Goal: Information Seeking & Learning: Compare options

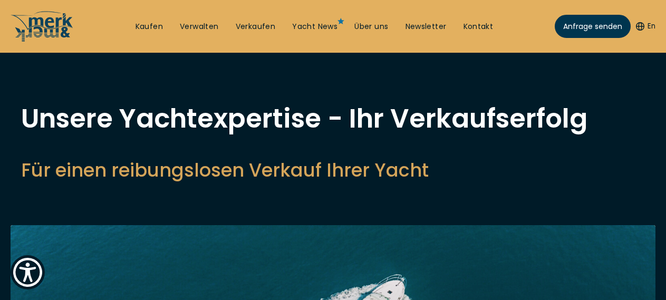
select select "sell"
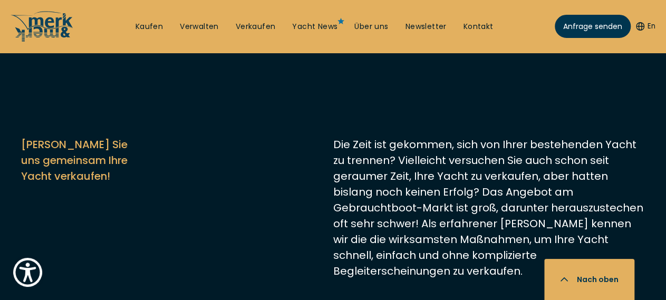
scroll to position [385, 0]
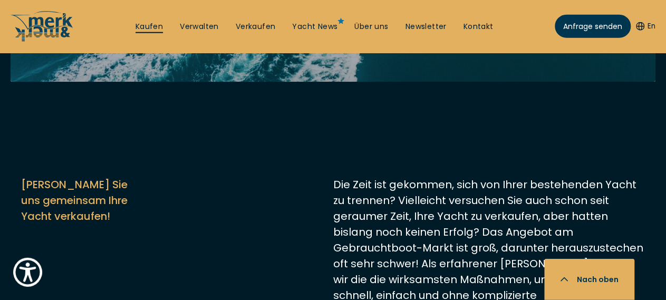
click at [136, 26] on link "Kaufen" at bounding box center [149, 27] width 27 height 11
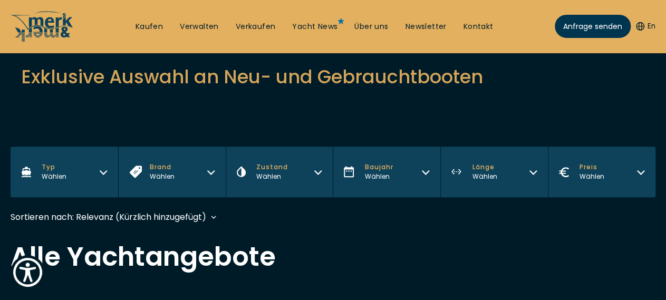
scroll to position [172, 0]
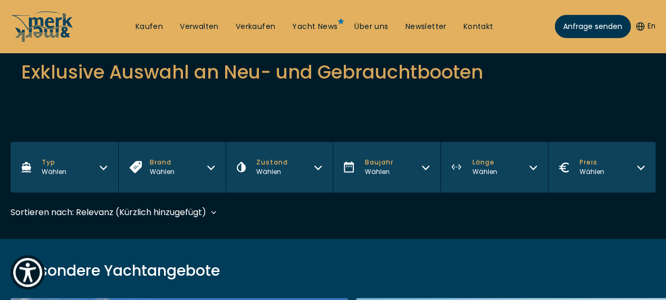
click at [102, 162] on icon "button" at bounding box center [103, 166] width 8 height 8
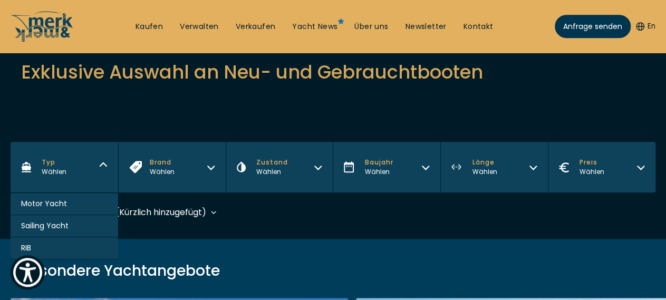
click at [61, 198] on span "Motor Yacht" at bounding box center [44, 203] width 46 height 11
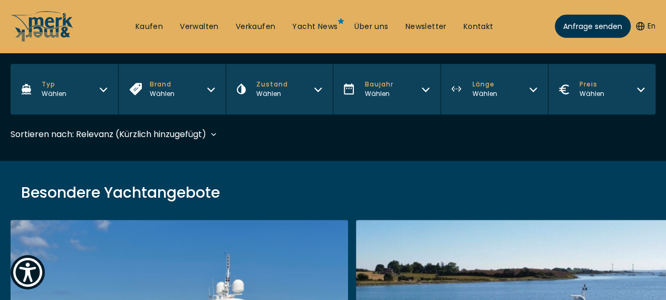
scroll to position [259, 0]
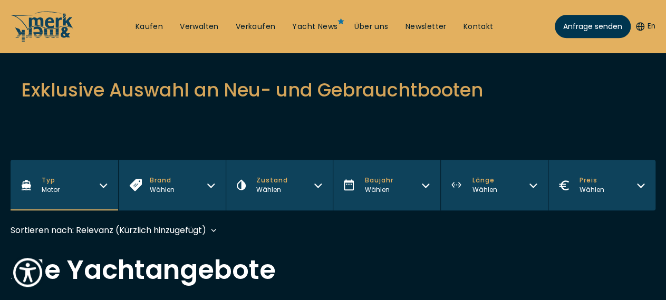
scroll to position [168, 0]
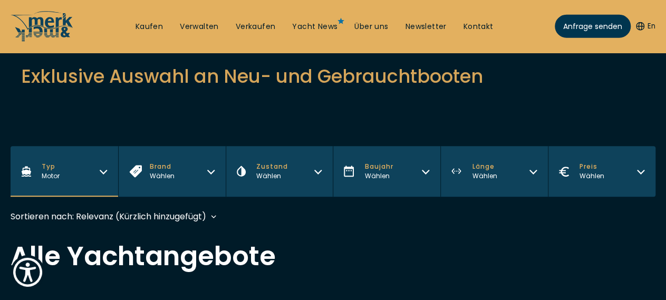
click at [208, 166] on icon "button" at bounding box center [211, 170] width 8 height 8
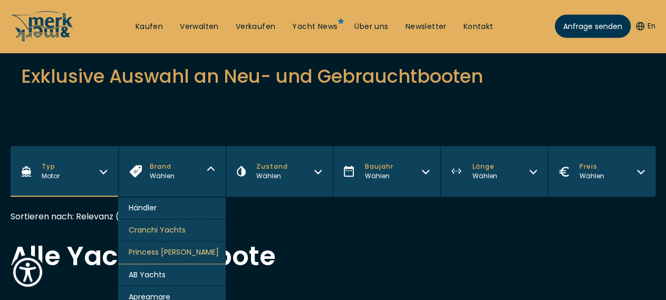
click at [175, 247] on span "Princess [PERSON_NAME]" at bounding box center [174, 252] width 90 height 11
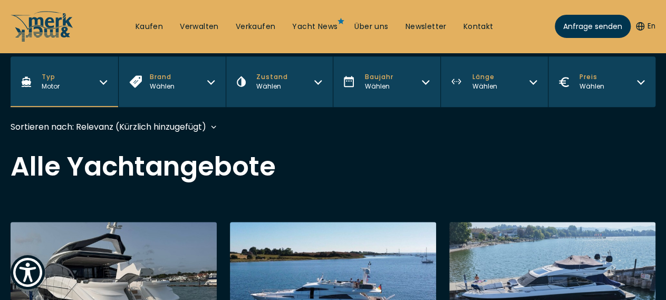
scroll to position [260, 0]
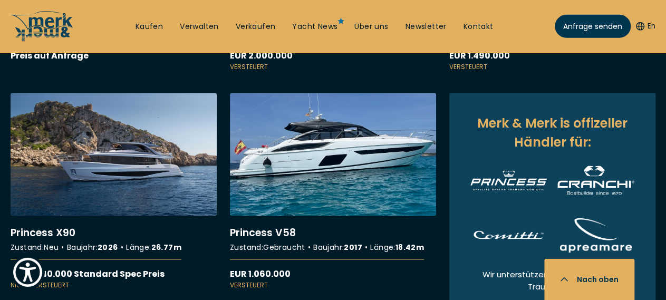
scroll to position [587, 0]
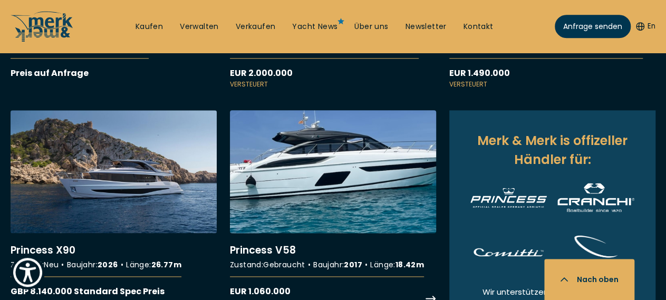
click at [357, 236] on link "More details about Princess V58" at bounding box center [333, 208] width 206 height 197
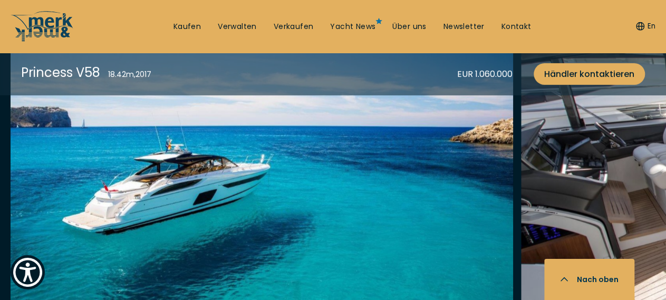
scroll to position [1365, 0]
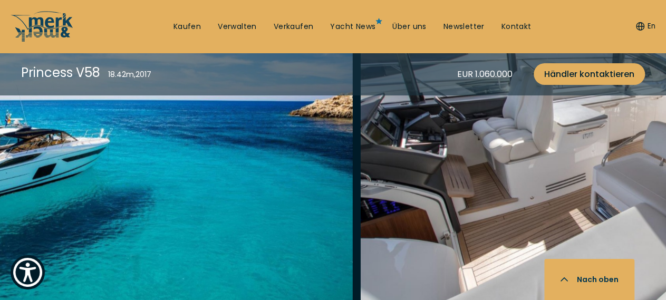
click at [445, 165] on img "button" at bounding box center [611, 144] width 503 height 338
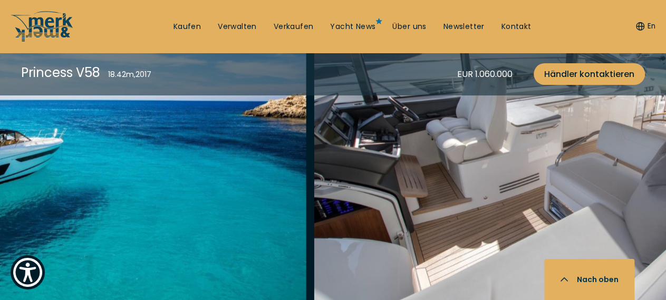
click at [398, 169] on img "button" at bounding box center [565, 144] width 503 height 338
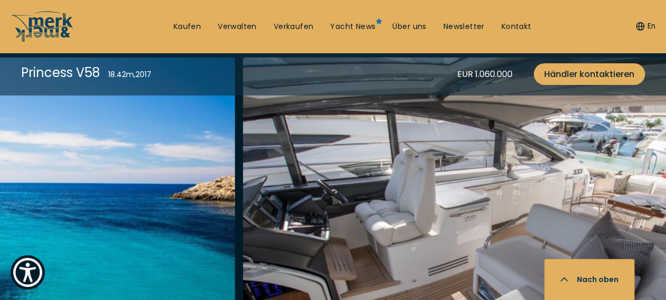
scroll to position [1287, 0]
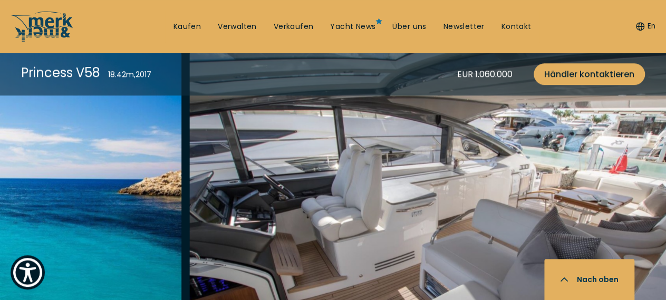
click at [520, 160] on img "button" at bounding box center [440, 221] width 503 height 338
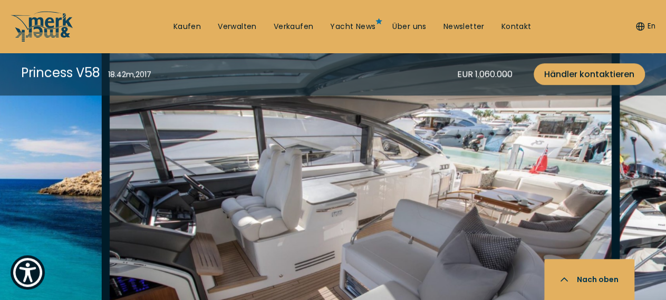
click at [484, 160] on img "button" at bounding box center [360, 221] width 503 height 338
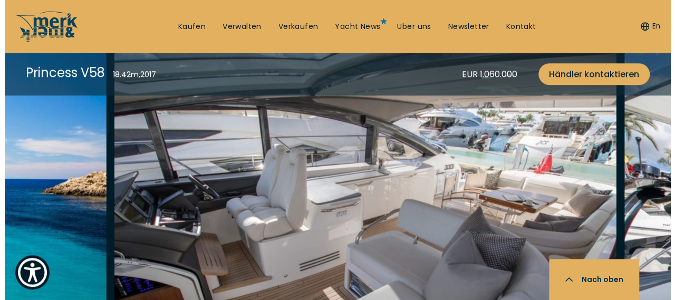
scroll to position [1291, 0]
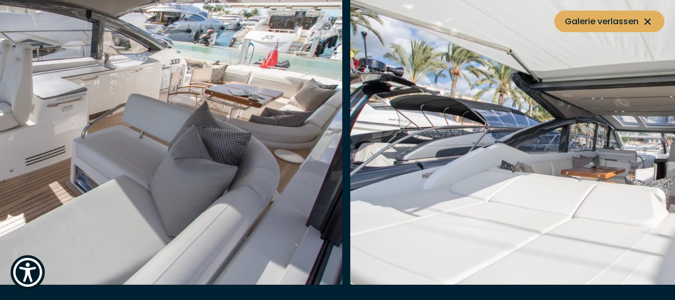
click at [383, 162] on img "button" at bounding box center [601, 116] width 503 height 338
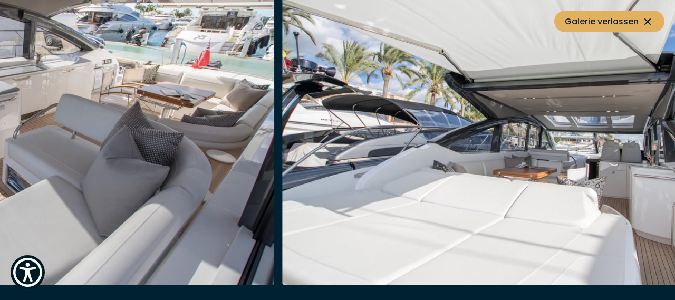
click at [400, 146] on img "button" at bounding box center [533, 116] width 503 height 338
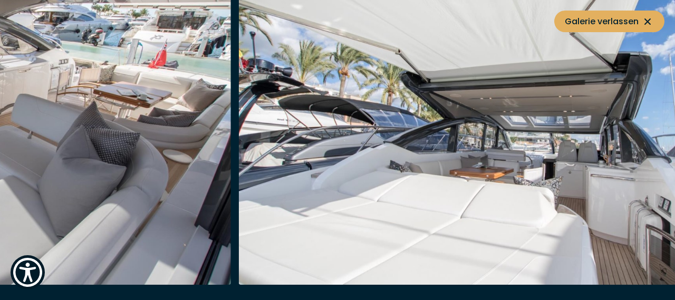
click at [443, 154] on img "button" at bounding box center [490, 116] width 503 height 338
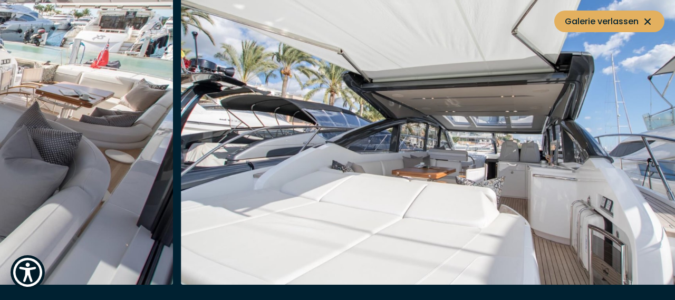
click at [448, 163] on img "button" at bounding box center [432, 116] width 503 height 338
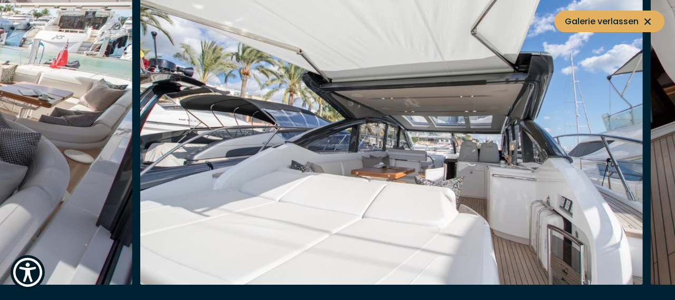
click at [423, 182] on img "button" at bounding box center [391, 116] width 503 height 338
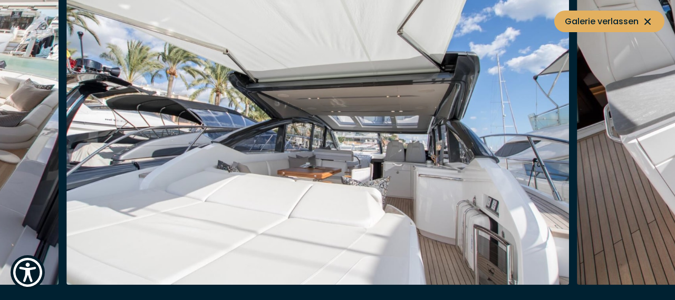
click at [385, 180] on img "button" at bounding box center [317, 116] width 503 height 338
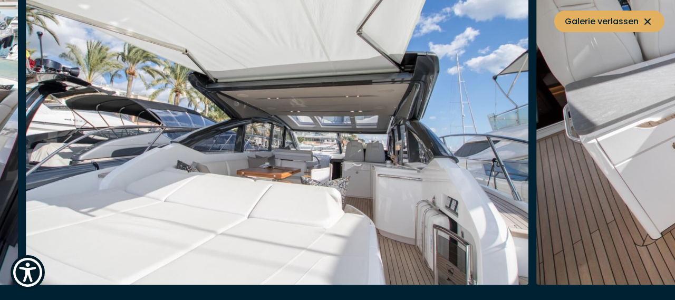
click at [353, 185] on img "button" at bounding box center [277, 116] width 503 height 338
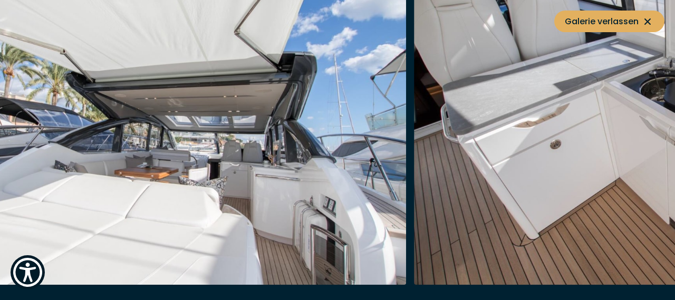
click at [330, 189] on img "button" at bounding box center [154, 116] width 503 height 338
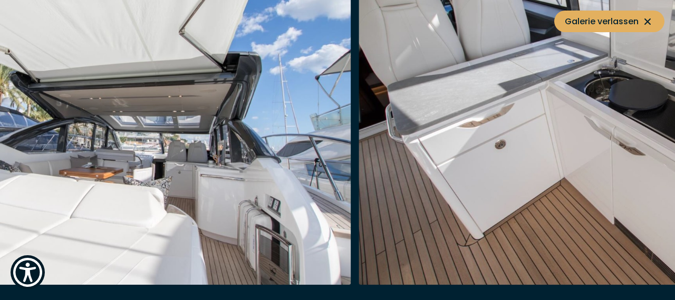
click at [319, 197] on img "button" at bounding box center [99, 116] width 503 height 338
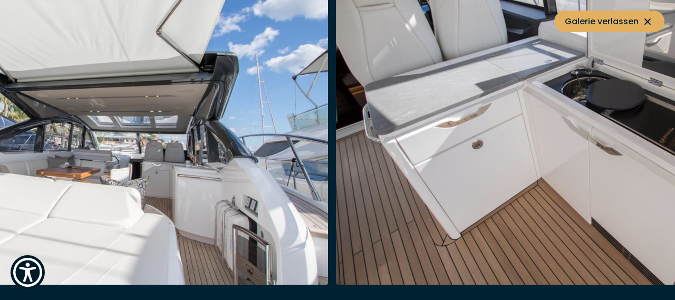
click at [357, 197] on img "button" at bounding box center [587, 116] width 503 height 338
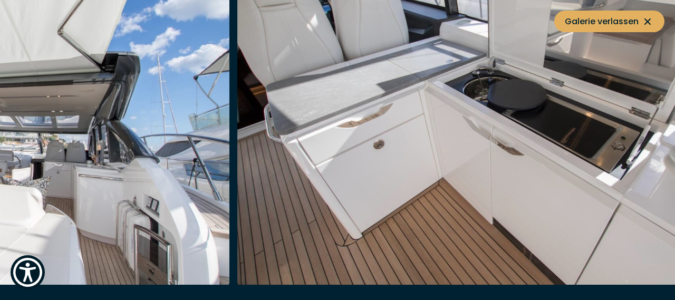
click at [416, 204] on img "button" at bounding box center [488, 116] width 503 height 338
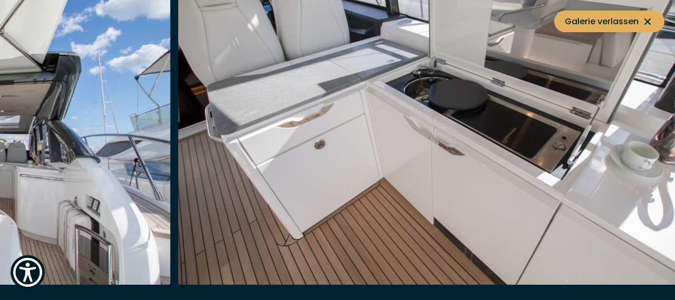
click at [412, 213] on img "button" at bounding box center [429, 116] width 503 height 338
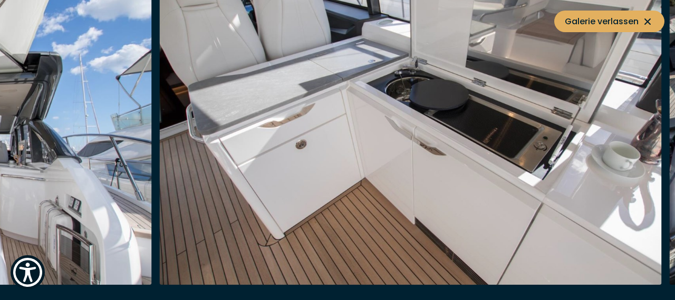
click at [418, 213] on img "button" at bounding box center [410, 116] width 503 height 338
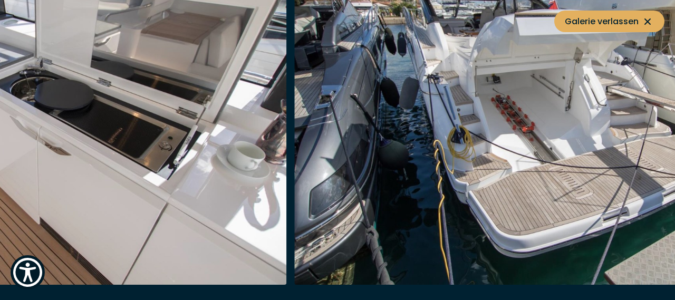
click at [413, 220] on img "button" at bounding box center [546, 116] width 503 height 338
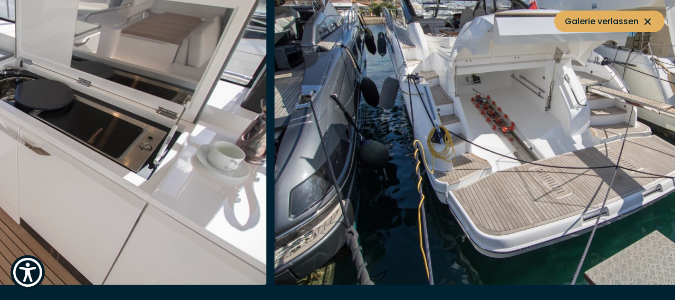
click at [402, 217] on img "button" at bounding box center [526, 116] width 503 height 338
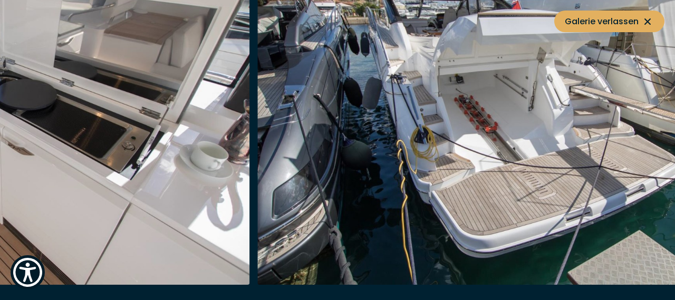
click at [411, 219] on img "button" at bounding box center [509, 116] width 503 height 338
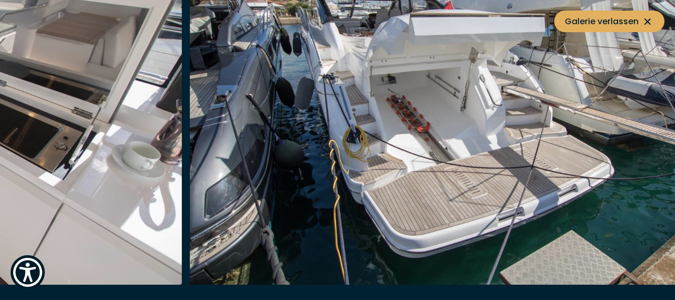
click at [400, 219] on img "button" at bounding box center [441, 116] width 503 height 338
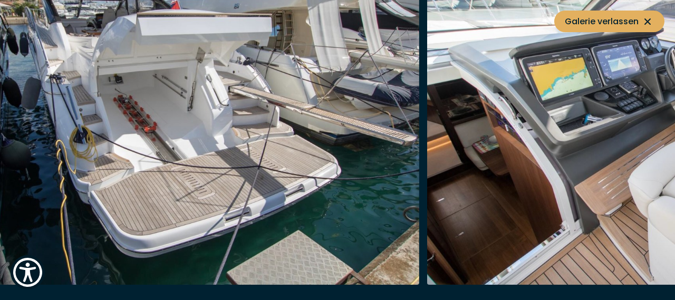
click at [127, 161] on img "button" at bounding box center [168, 116] width 503 height 338
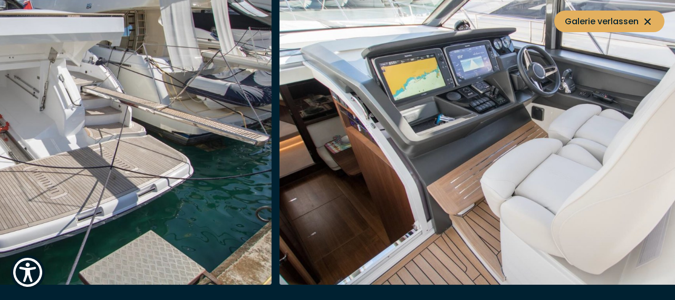
click at [0, 139] on img "button" at bounding box center [20, 116] width 503 height 338
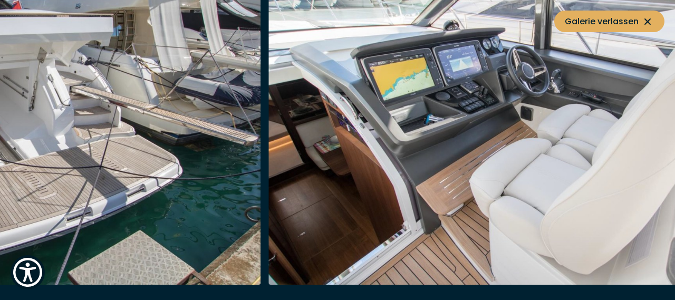
click at [1, 138] on img "button" at bounding box center [9, 116] width 503 height 338
click at [0, 131] on img "button" at bounding box center [9, 116] width 503 height 338
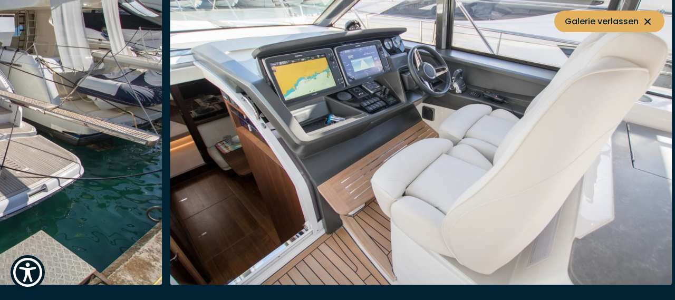
click at [170, 97] on img "button" at bounding box center [421, 116] width 503 height 338
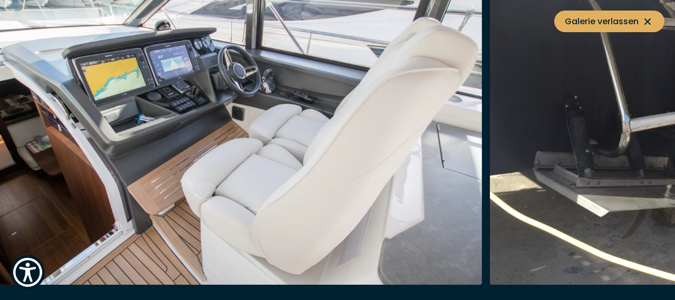
click at [123, 92] on img "button" at bounding box center [231, 116] width 503 height 338
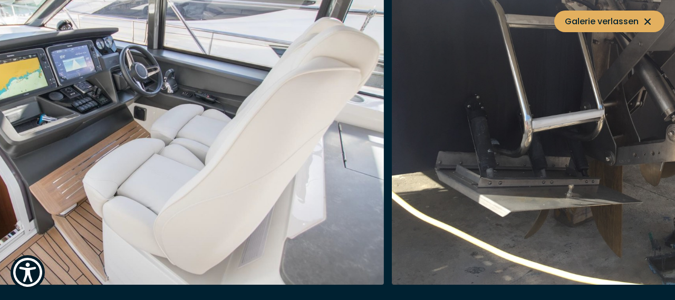
click at [116, 99] on img "button" at bounding box center [133, 116] width 503 height 338
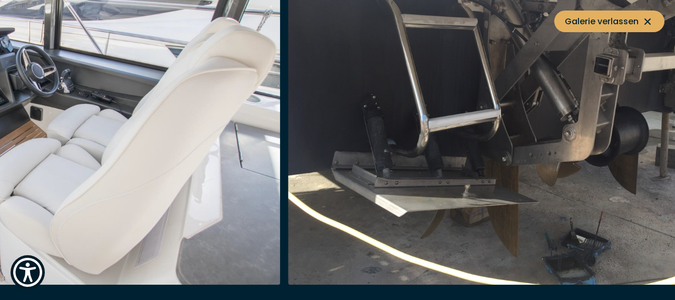
click at [108, 102] on img "button" at bounding box center [29, 116] width 503 height 338
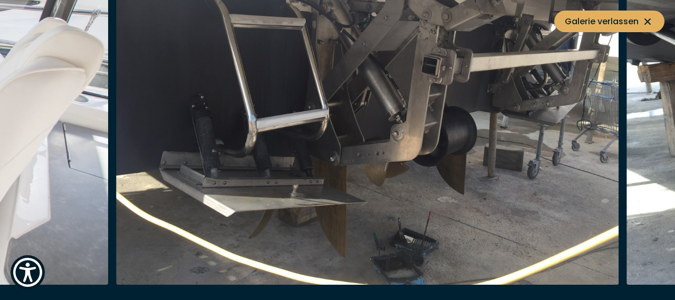
click at [183, 108] on img "button" at bounding box center [368, 116] width 503 height 338
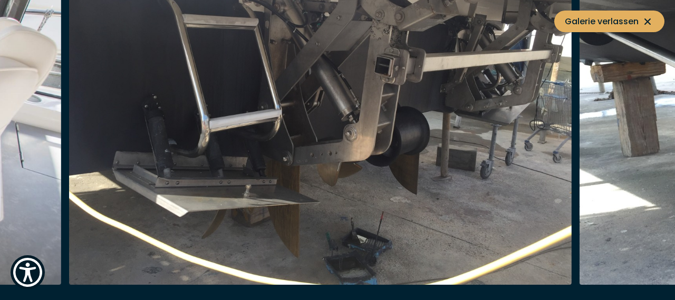
click at [206, 108] on img "button" at bounding box center [320, 116] width 503 height 338
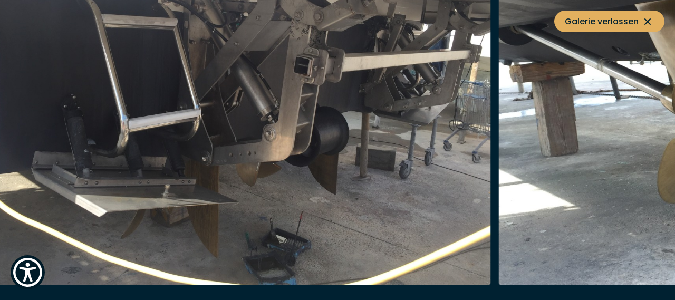
click at [223, 113] on img "button" at bounding box center [239, 116] width 503 height 338
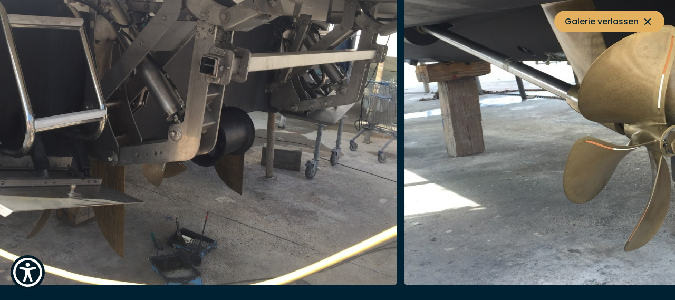
click at [208, 129] on img "button" at bounding box center [145, 116] width 503 height 338
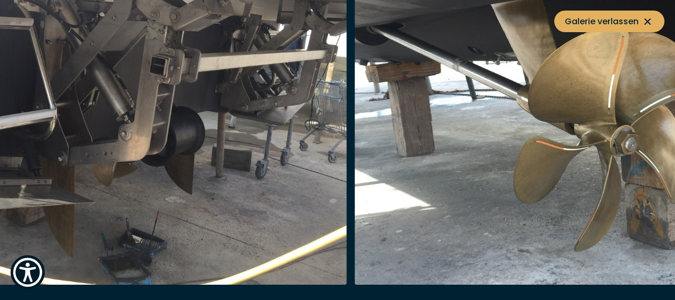
click at [222, 127] on img "button" at bounding box center [95, 116] width 503 height 338
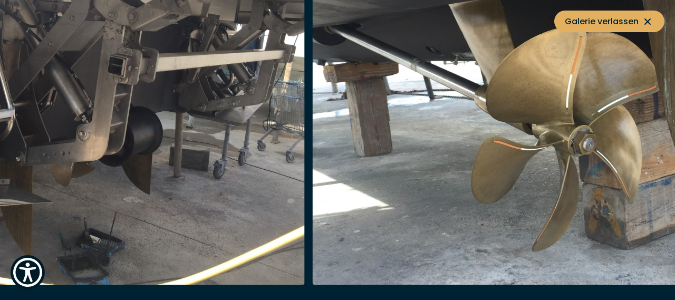
click at [312, 106] on img "button" at bounding box center [563, 116] width 503 height 338
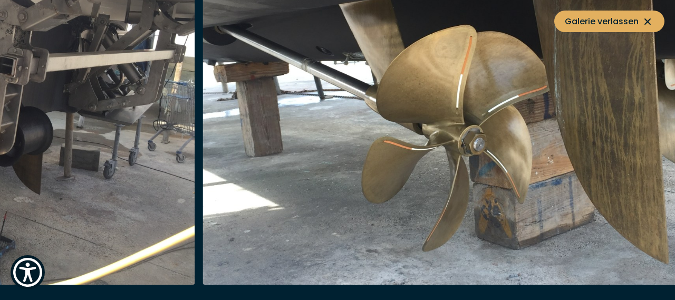
click at [317, 85] on img "button" at bounding box center [454, 116] width 503 height 338
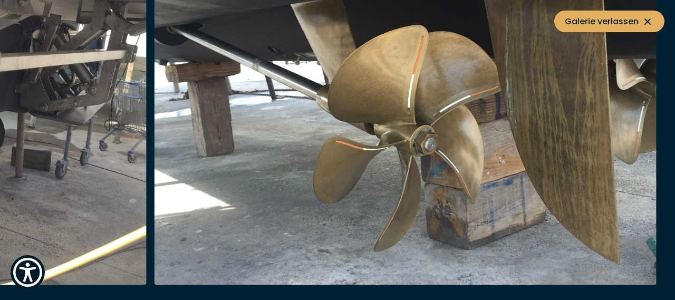
click at [313, 93] on img "button" at bounding box center [405, 116] width 503 height 338
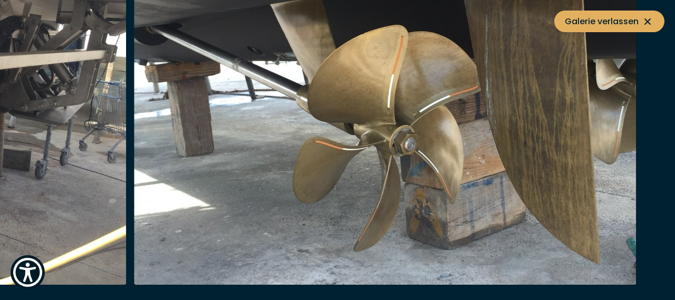
click at [343, 74] on img "button" at bounding box center [385, 116] width 503 height 338
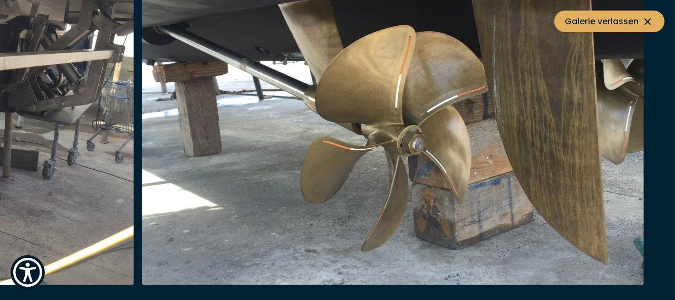
click at [407, 65] on img "button" at bounding box center [393, 116] width 503 height 338
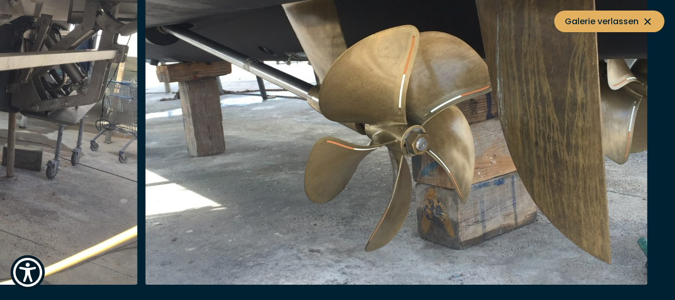
click at [535, 76] on img "button" at bounding box center [396, 116] width 503 height 338
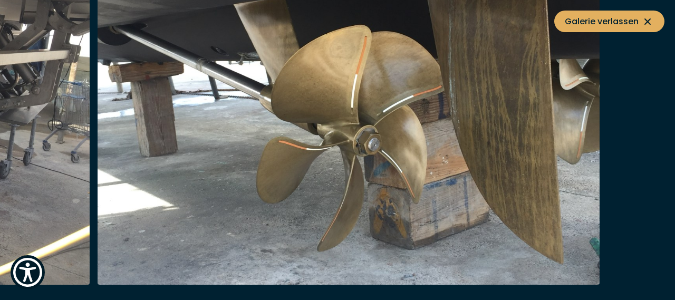
click at [452, 96] on img "button" at bounding box center [349, 116] width 503 height 338
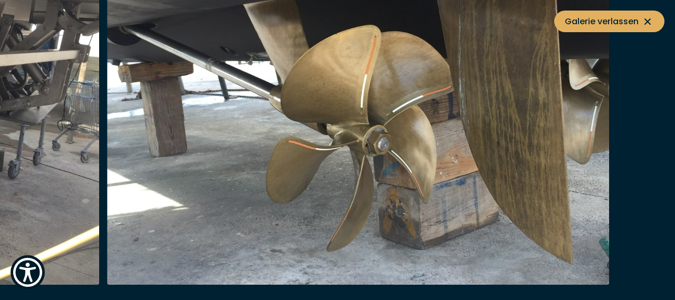
click at [518, 80] on img "button" at bounding box center [358, 116] width 503 height 338
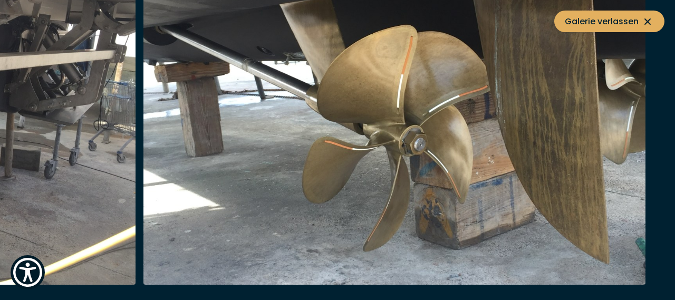
click at [619, 97] on img "button" at bounding box center [395, 116] width 503 height 338
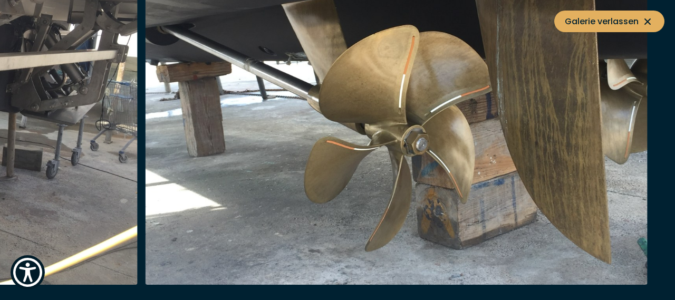
click at [591, 117] on img "button" at bounding box center [396, 116] width 503 height 338
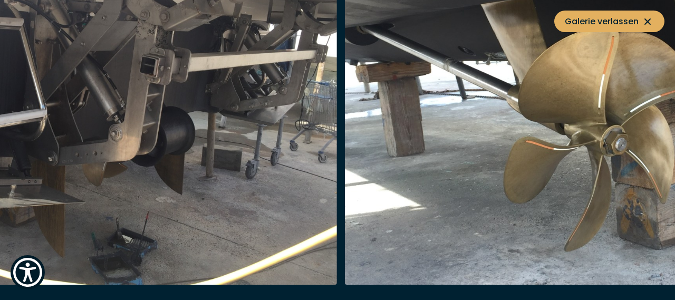
scroll to position [587, 0]
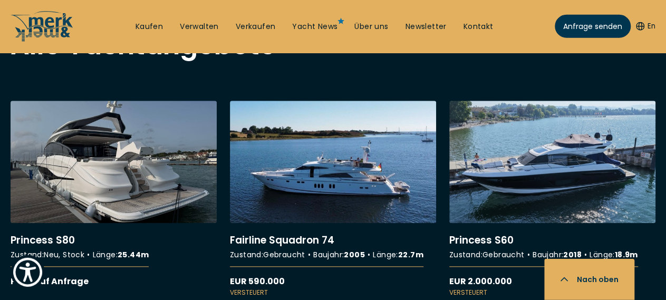
scroll to position [421, 0]
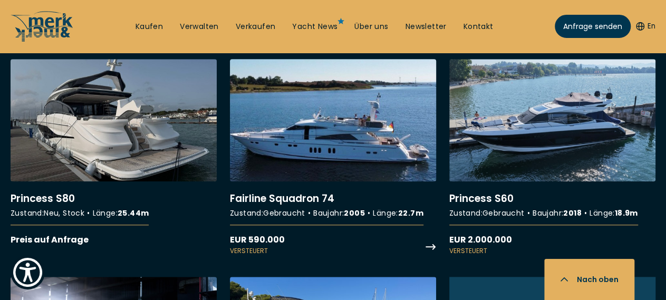
click at [312, 181] on link "More details about Fairline Squadron 74" at bounding box center [333, 157] width 206 height 197
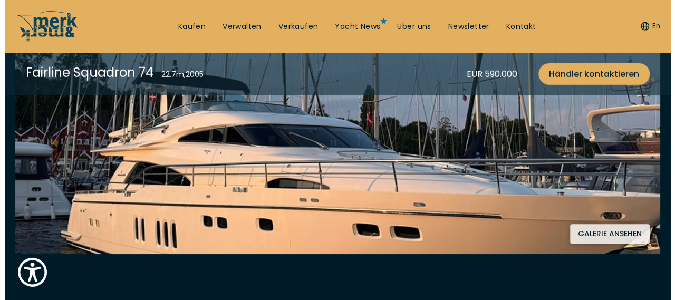
scroll to position [238, 0]
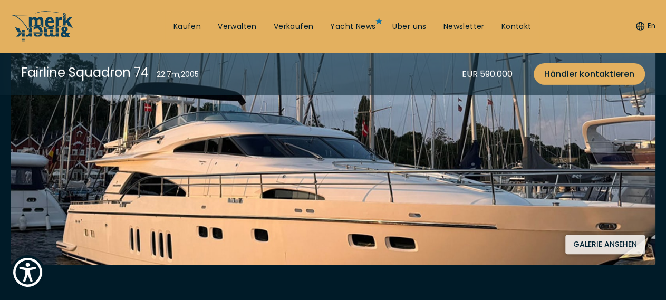
click at [606, 241] on button "Galerie ansehen" at bounding box center [606, 245] width 80 height 20
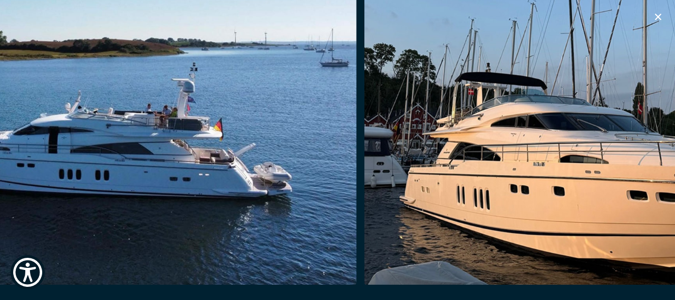
click at [510, 180] on img "button" at bounding box center [615, 116] width 503 height 338
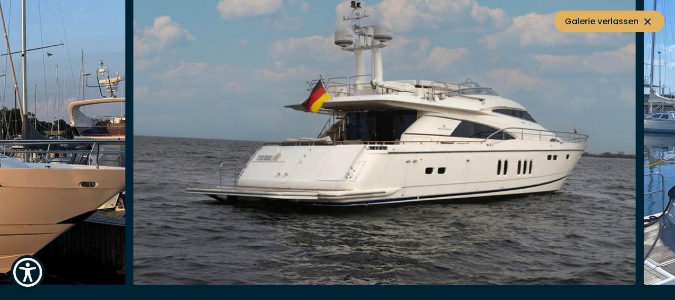
click at [499, 177] on img "button" at bounding box center [384, 116] width 503 height 338
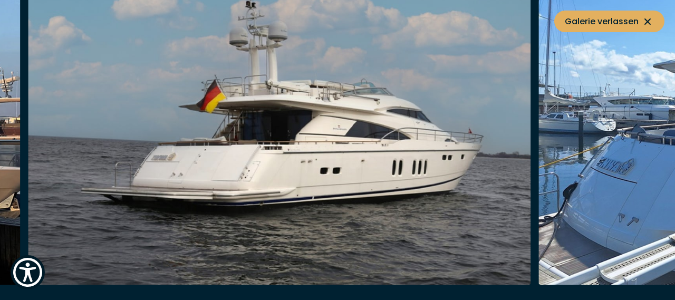
click at [427, 177] on img "button" at bounding box center [279, 116] width 503 height 338
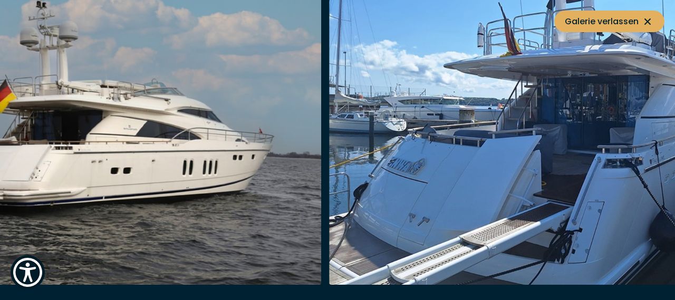
click at [400, 195] on img "button" at bounding box center [580, 116] width 503 height 338
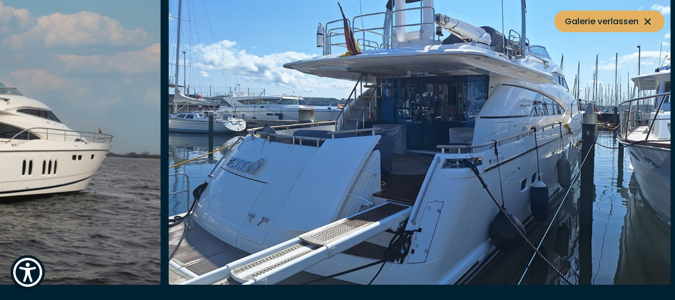
click at [398, 192] on img "button" at bounding box center [419, 116] width 503 height 338
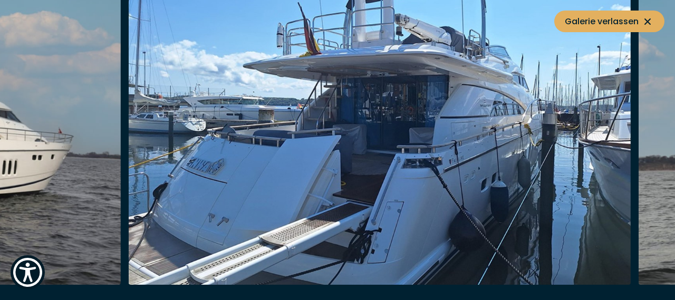
click at [379, 187] on img "button" at bounding box center [380, 116] width 503 height 338
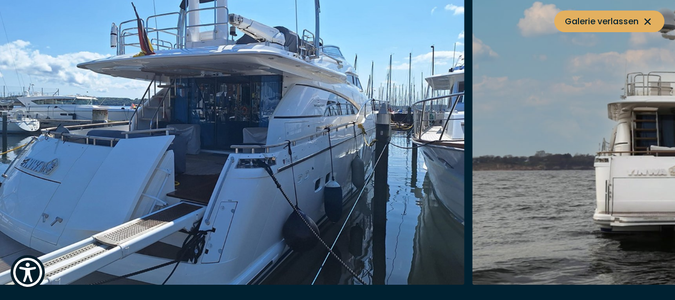
click at [361, 196] on img "button" at bounding box center [213, 116] width 503 height 338
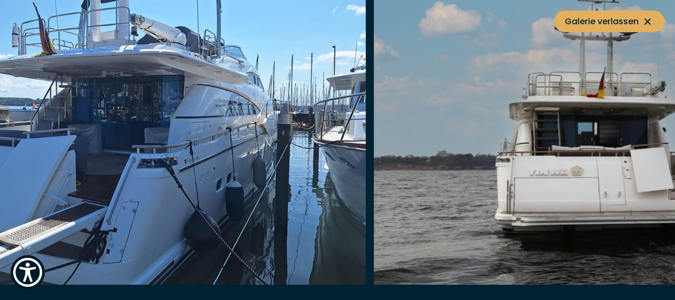
click at [374, 211] on img "button" at bounding box center [625, 116] width 503 height 338
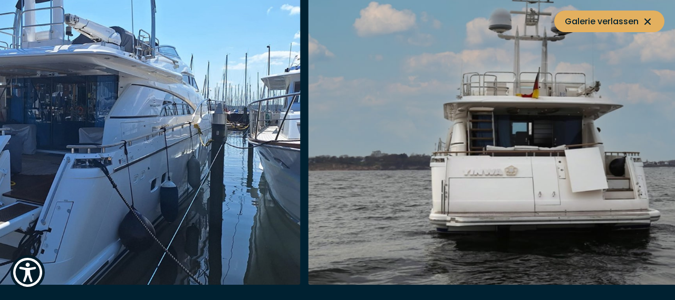
click at [326, 209] on img "button" at bounding box center [560, 116] width 503 height 338
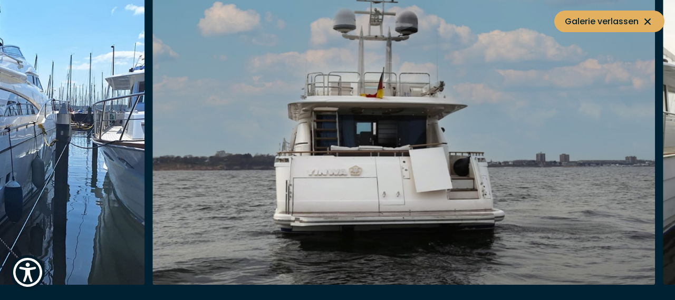
click at [304, 227] on img "button" at bounding box center [403, 116] width 503 height 338
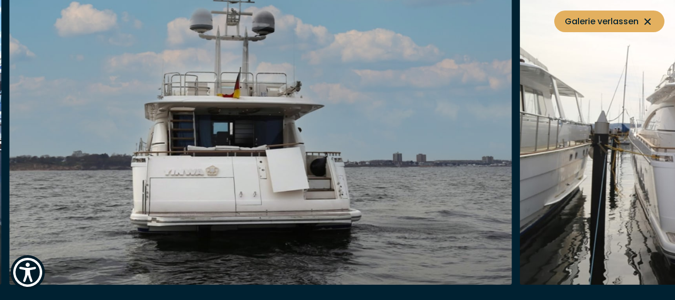
click at [359, 205] on img "button" at bounding box center [260, 116] width 503 height 338
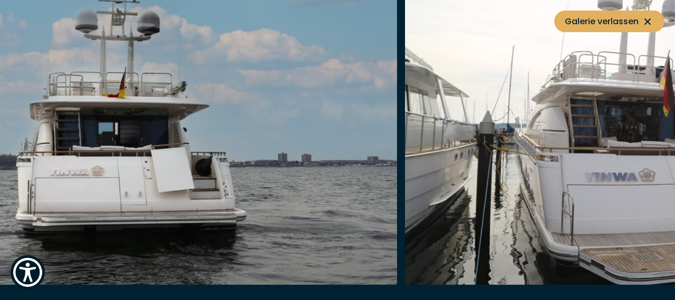
click at [405, 192] on img "button" at bounding box center [656, 116] width 503 height 338
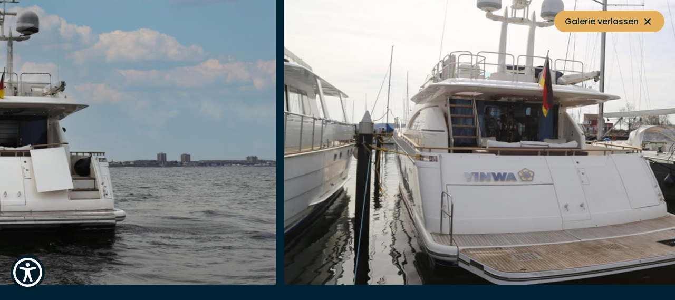
click at [392, 195] on img "button" at bounding box center [535, 116] width 503 height 338
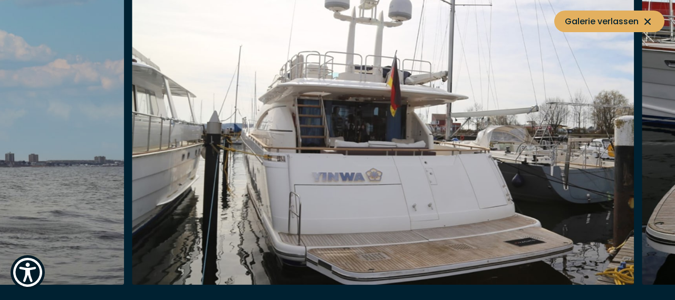
click at [329, 198] on img "button" at bounding box center [383, 116] width 503 height 338
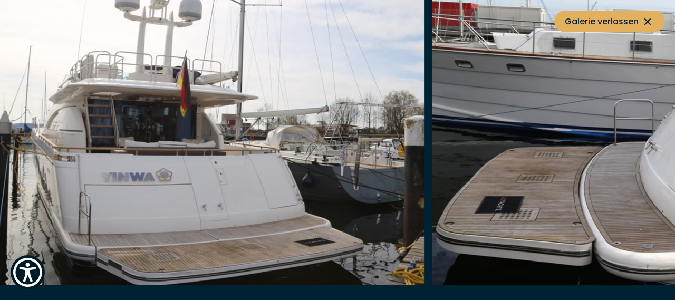
click at [301, 198] on img "button" at bounding box center [173, 116] width 503 height 338
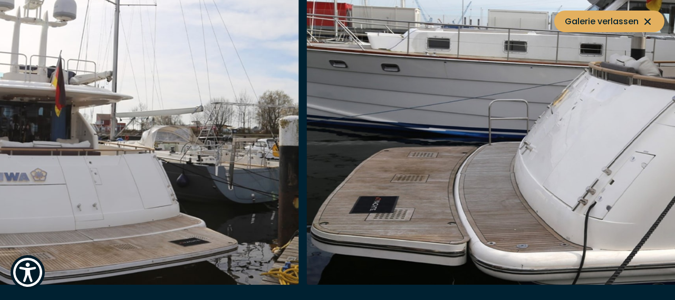
click at [345, 204] on img "button" at bounding box center [558, 116] width 503 height 338
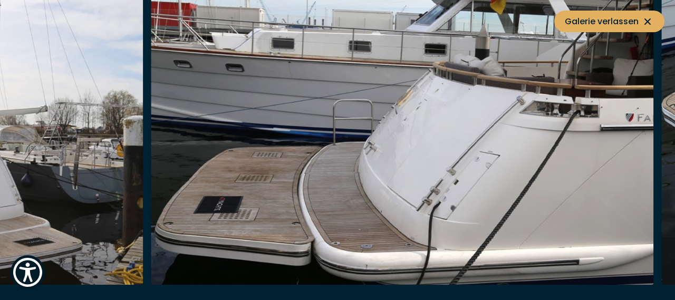
click at [342, 198] on img "button" at bounding box center [402, 116] width 503 height 338
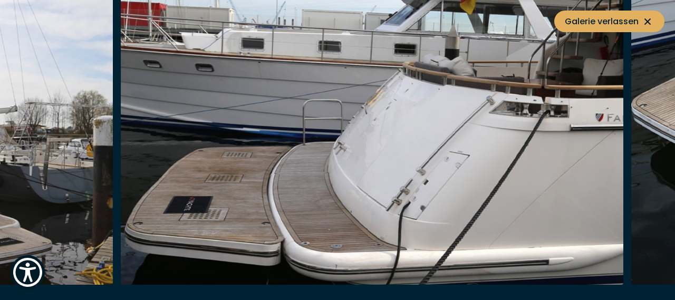
click at [300, 201] on img "button" at bounding box center [372, 116] width 503 height 338
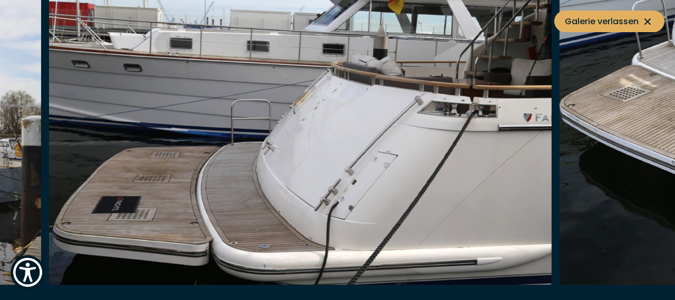
click at [382, 175] on img "button" at bounding box center [300, 116] width 503 height 338
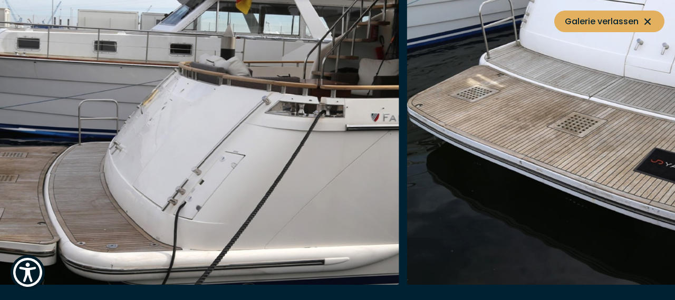
click at [407, 170] on img "button" at bounding box center [658, 116] width 503 height 338
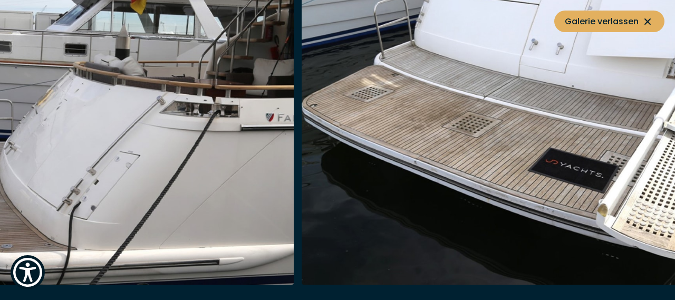
click at [333, 173] on img "button" at bounding box center [553, 116] width 503 height 338
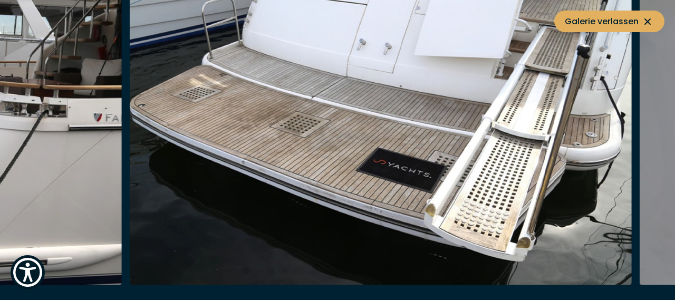
click at [303, 189] on img "button" at bounding box center [381, 116] width 503 height 338
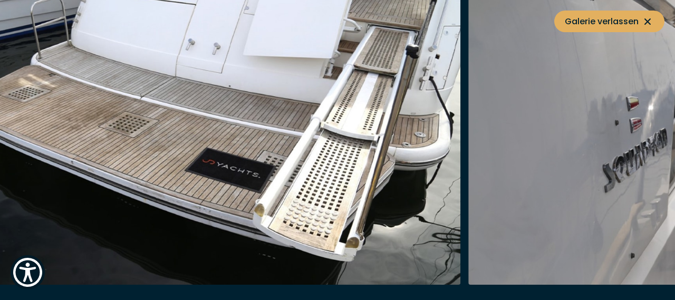
click at [290, 191] on img "button" at bounding box center [209, 116] width 503 height 338
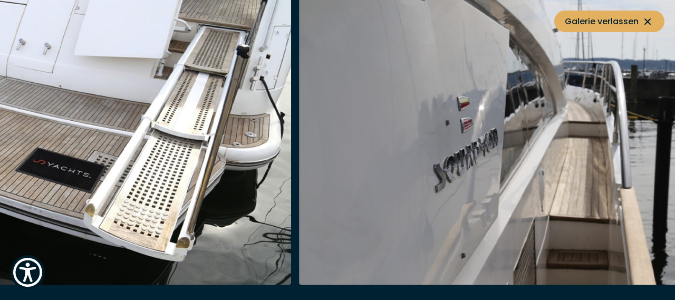
click at [354, 166] on img "button" at bounding box center [551, 116] width 503 height 338
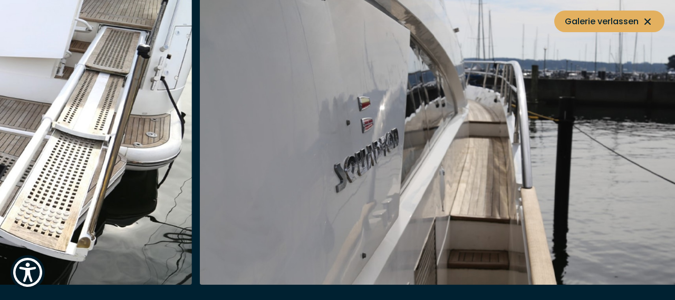
click at [311, 169] on img "button" at bounding box center [451, 116] width 503 height 338
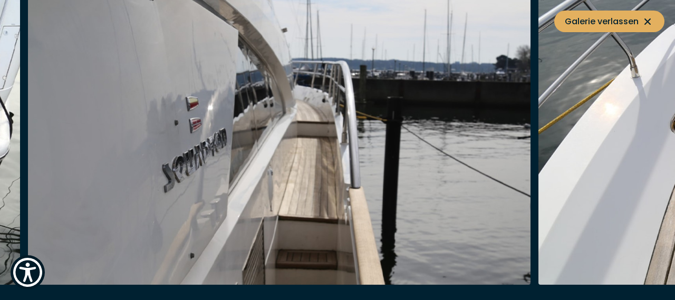
click at [217, 161] on img "button" at bounding box center [279, 116] width 503 height 338
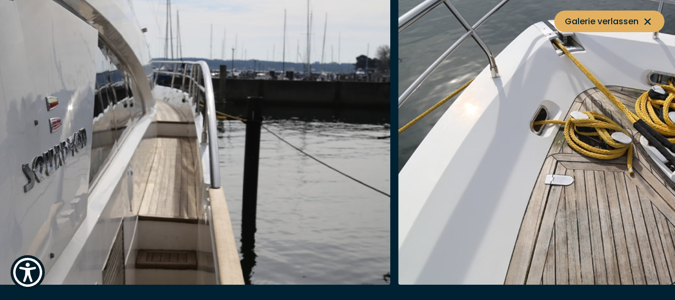
click at [253, 151] on img "button" at bounding box center [139, 116] width 503 height 338
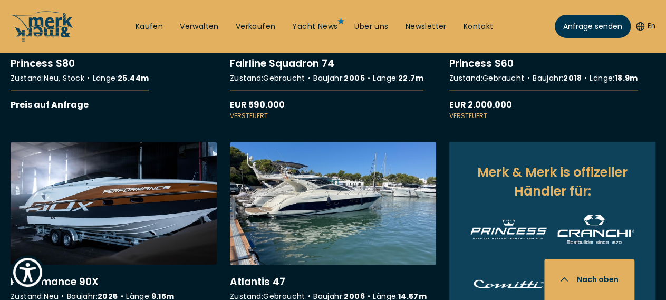
scroll to position [570, 0]
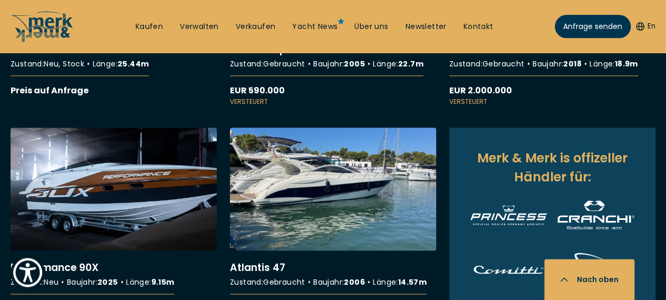
click at [332, 238] on link "More details about Atlantis 47" at bounding box center [333, 226] width 206 height 197
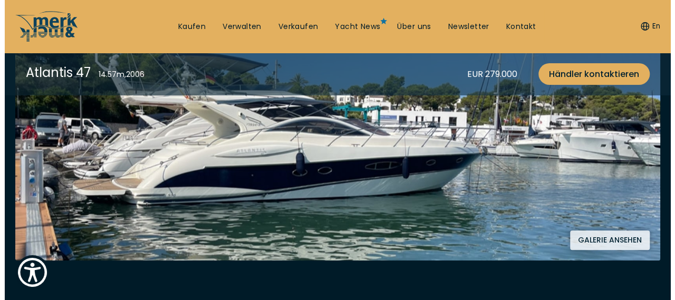
scroll to position [259, 0]
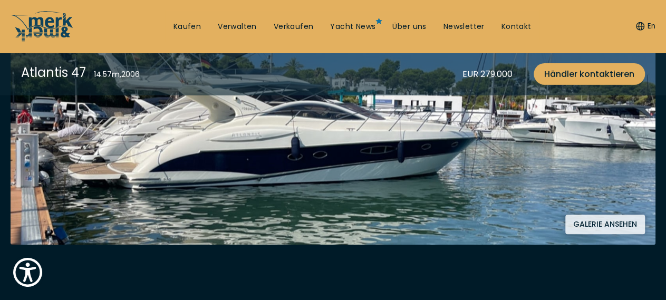
click at [615, 223] on button "Galerie ansehen" at bounding box center [606, 225] width 80 height 20
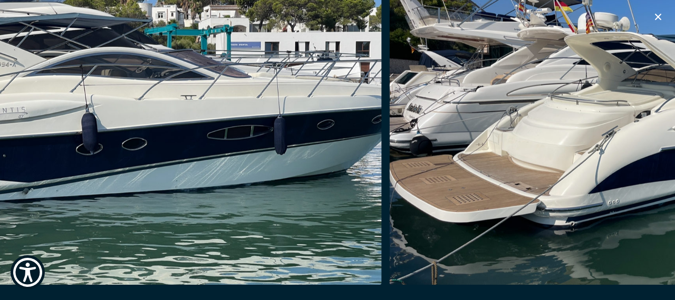
click at [541, 164] on img "button" at bounding box center [640, 116] width 503 height 338
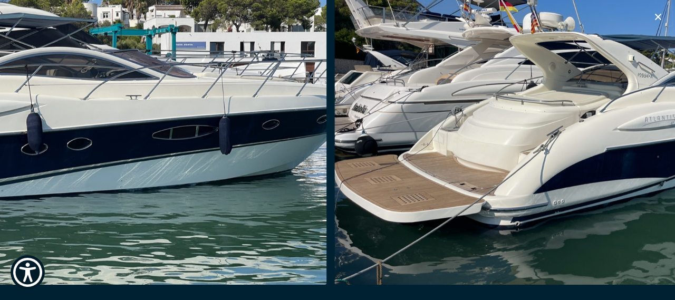
click at [582, 171] on img "button" at bounding box center [586, 116] width 503 height 338
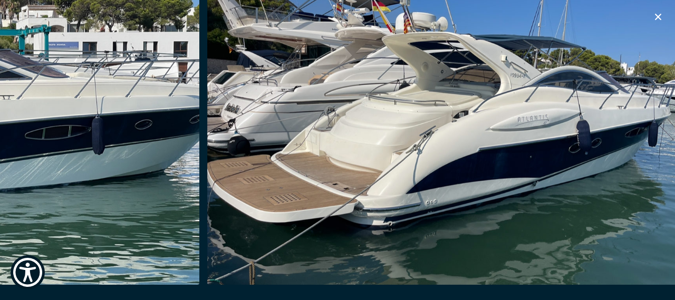
click at [568, 173] on img "button" at bounding box center [458, 116] width 503 height 338
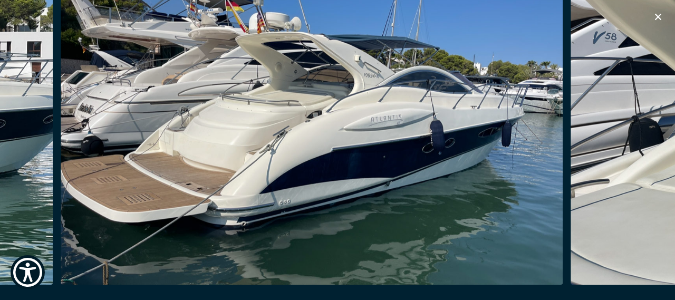
click at [564, 182] on div at bounding box center [316, 116] width 511 height 338
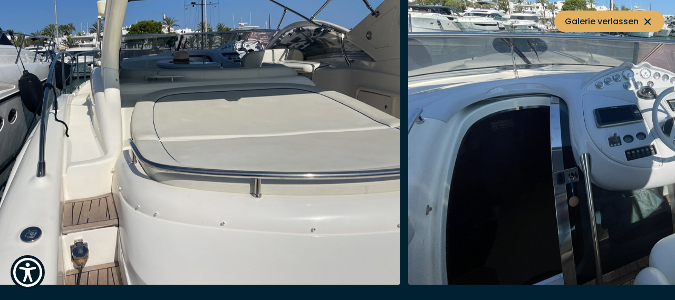
click at [529, 167] on img "button" at bounding box center [659, 116] width 503 height 338
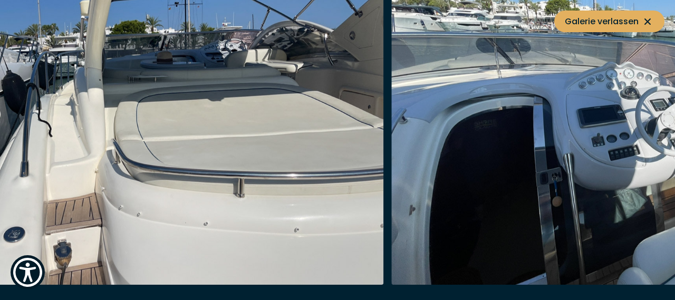
click at [594, 138] on img "button" at bounding box center [643, 116] width 503 height 338
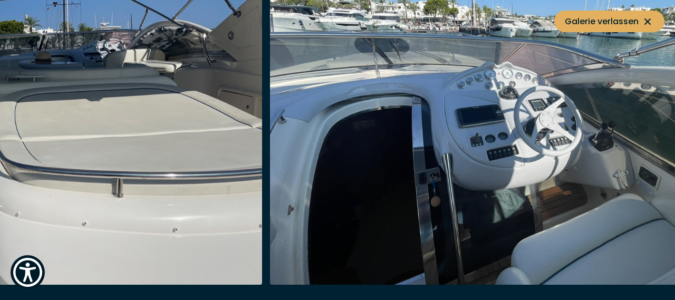
click at [538, 148] on img "button" at bounding box center [521, 116] width 503 height 338
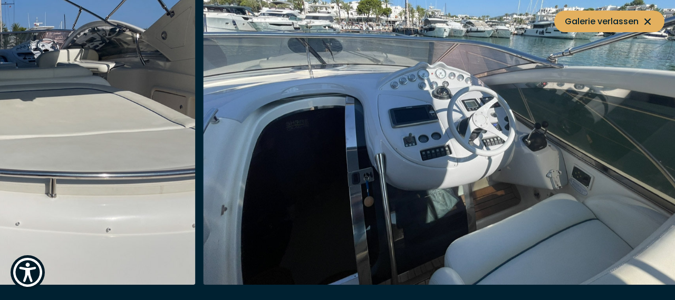
click at [490, 153] on img "button" at bounding box center [455, 116] width 503 height 338
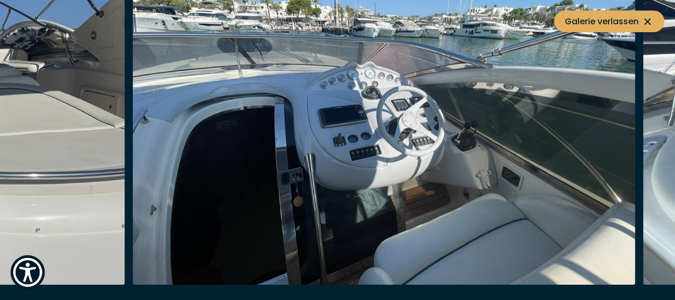
click at [466, 153] on img "button" at bounding box center [384, 116] width 503 height 338
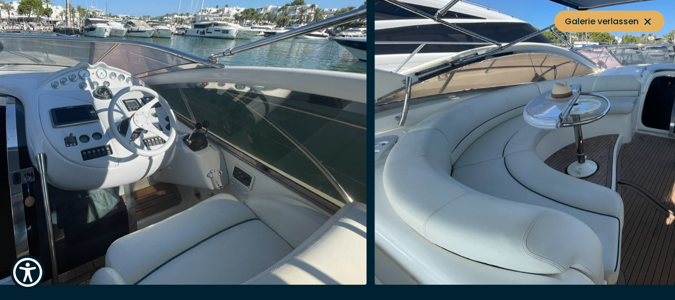
click at [428, 158] on img "button" at bounding box center [626, 116] width 503 height 338
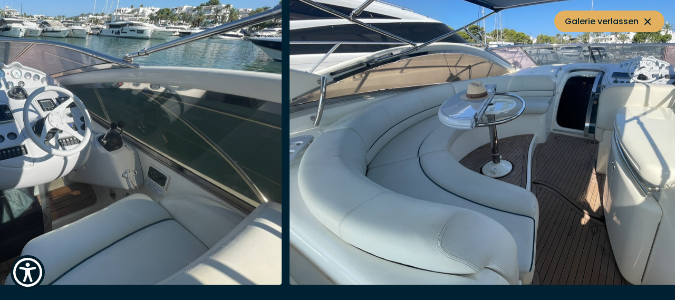
click at [462, 163] on img "button" at bounding box center [541, 116] width 503 height 338
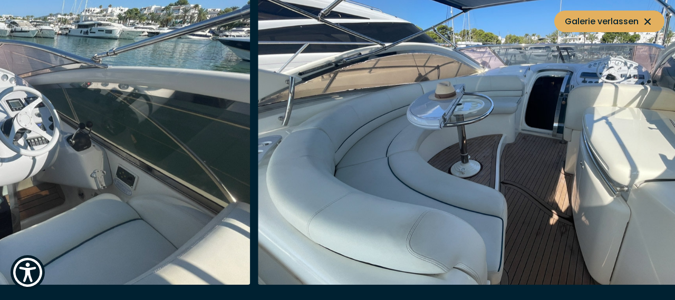
click at [432, 159] on img "button" at bounding box center [509, 116] width 503 height 338
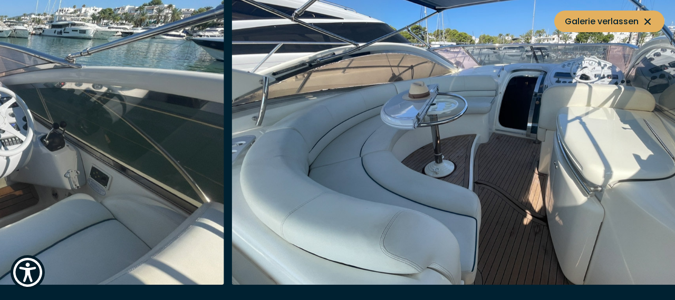
click at [461, 171] on img "button" at bounding box center [483, 116] width 503 height 338
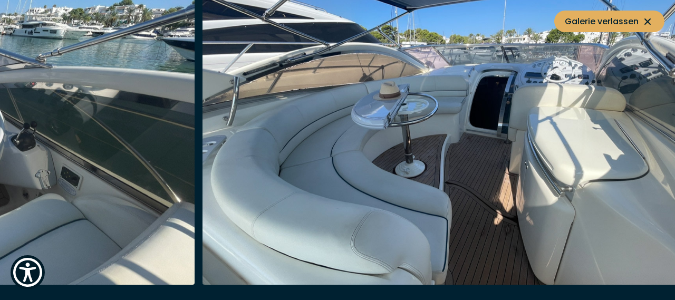
click at [463, 182] on img "button" at bounding box center [454, 116] width 503 height 338
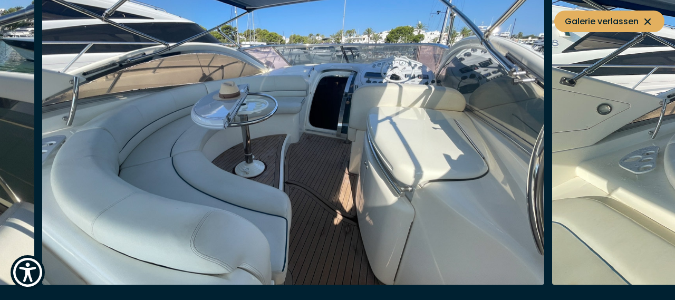
click at [379, 195] on img "button" at bounding box center [293, 116] width 503 height 338
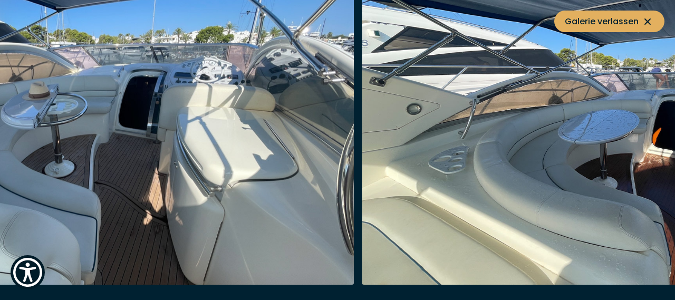
click at [455, 194] on img "button" at bounding box center [613, 116] width 503 height 338
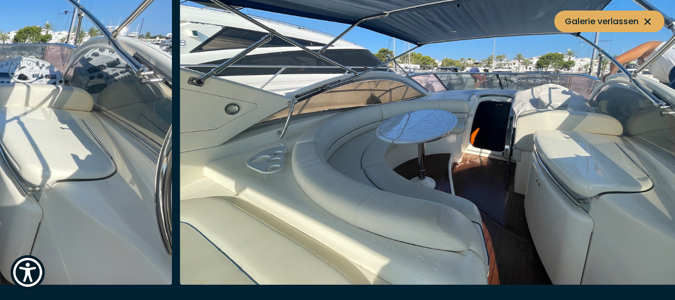
click at [488, 196] on img "button" at bounding box center [431, 116] width 503 height 338
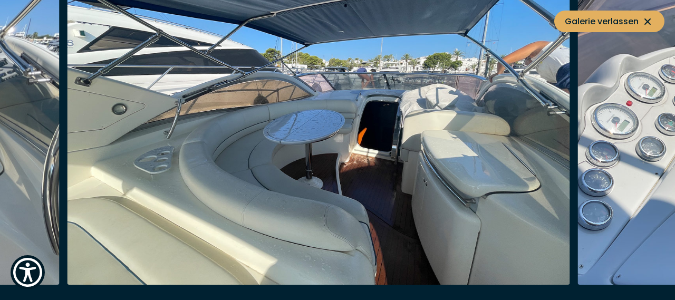
click at [475, 213] on img "button" at bounding box center [319, 116] width 503 height 338
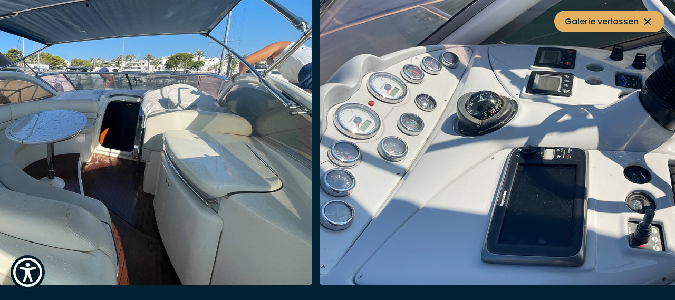
click at [423, 207] on img "button" at bounding box center [571, 116] width 503 height 338
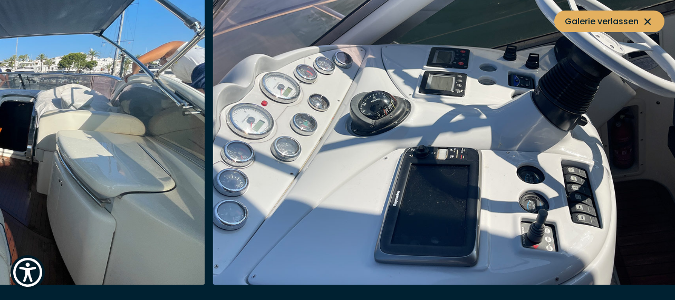
click at [403, 222] on img "button" at bounding box center [464, 116] width 503 height 338
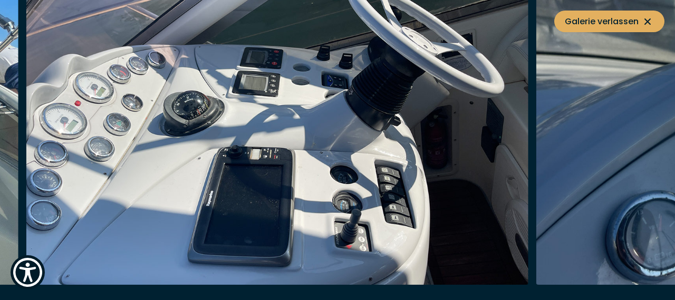
click at [352, 229] on img "button" at bounding box center [277, 116] width 503 height 338
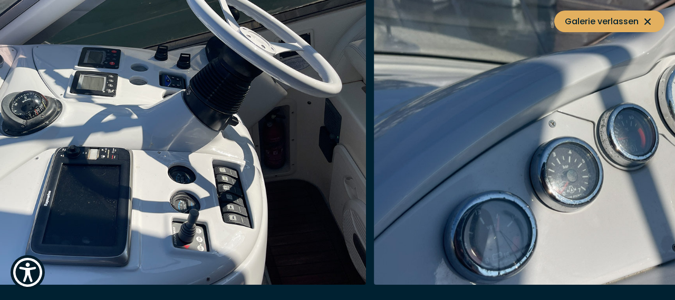
click at [374, 231] on img "button" at bounding box center [625, 116] width 503 height 338
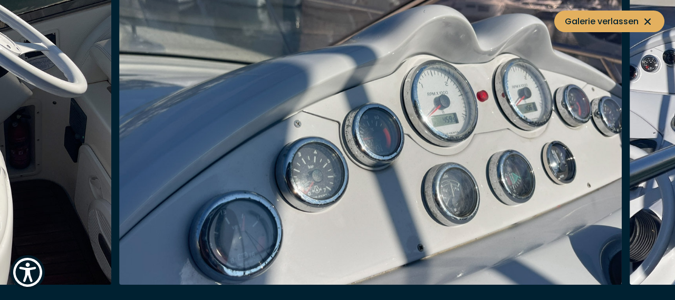
click at [372, 234] on img "button" at bounding box center [371, 116] width 503 height 338
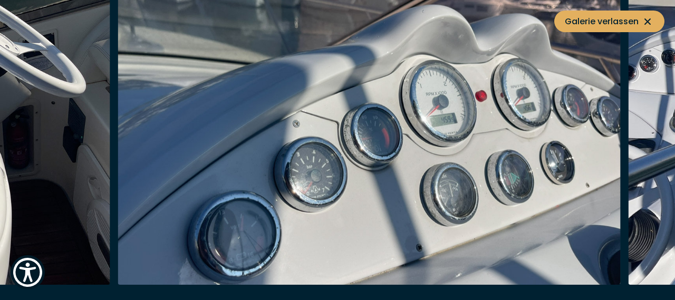
click at [370, 234] on img "button" at bounding box center [369, 116] width 503 height 338
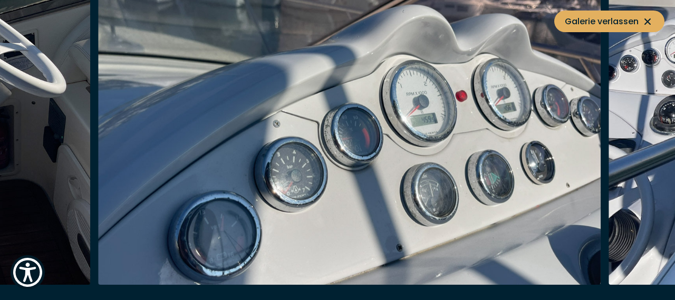
click at [345, 235] on img "button" at bounding box center [350, 116] width 503 height 338
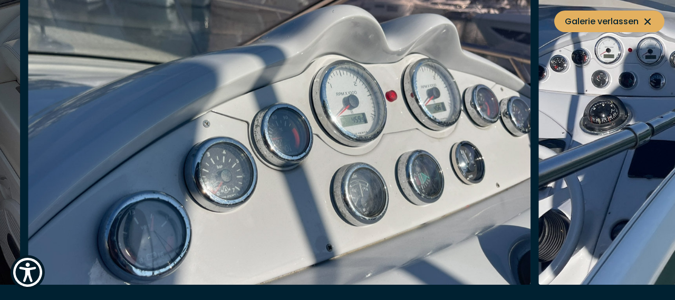
click at [300, 232] on img "button" at bounding box center [279, 116] width 503 height 338
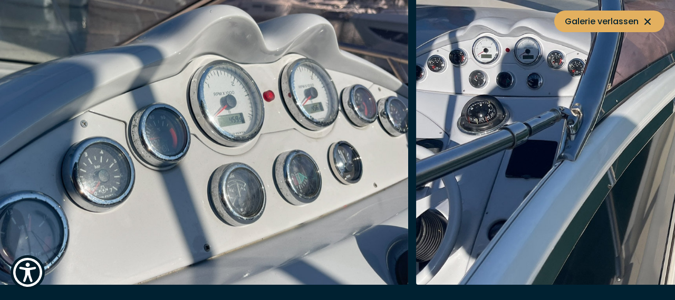
click at [320, 221] on img "button" at bounding box center [157, 116] width 503 height 338
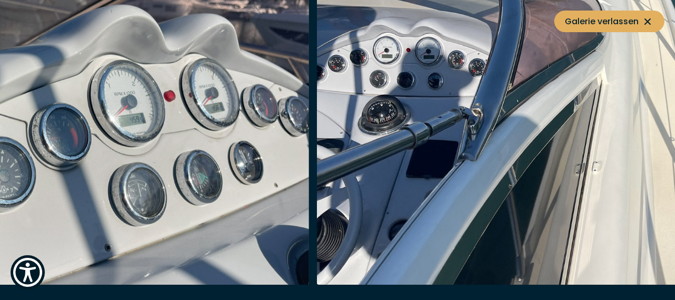
click at [324, 222] on img "button" at bounding box center [568, 116] width 503 height 338
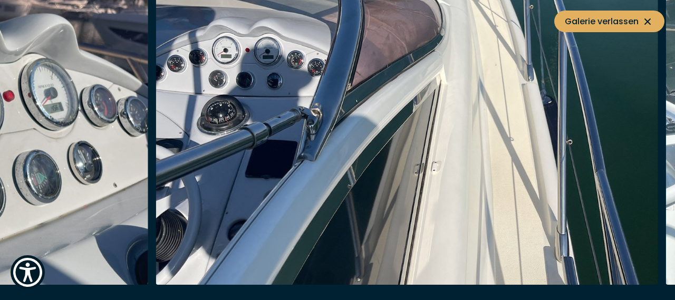
click at [259, 223] on img "button" at bounding box center [407, 116] width 503 height 338
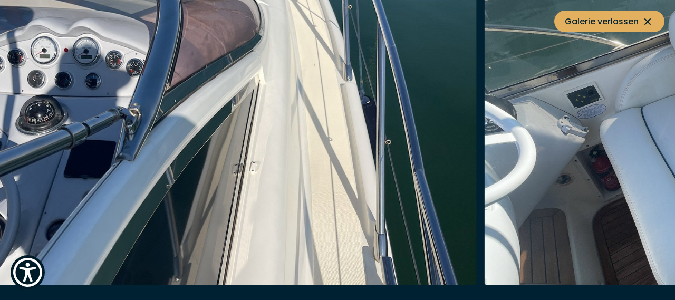
click at [196, 227] on img "button" at bounding box center [226, 116] width 503 height 338
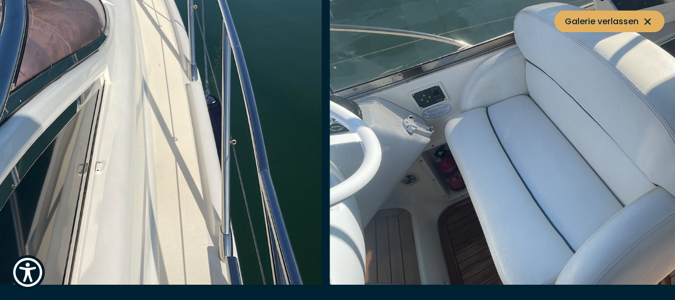
click at [145, 234] on img "button" at bounding box center [71, 116] width 503 height 338
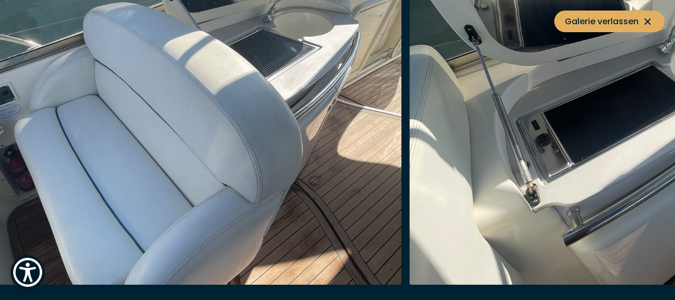
click at [27, 213] on img "button" at bounding box center [150, 116] width 503 height 338
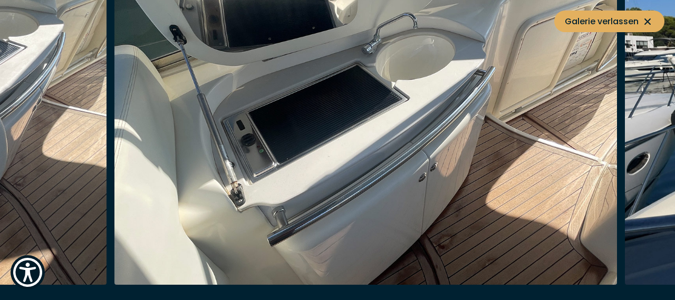
click at [122, 195] on img "button" at bounding box center [365, 116] width 503 height 338
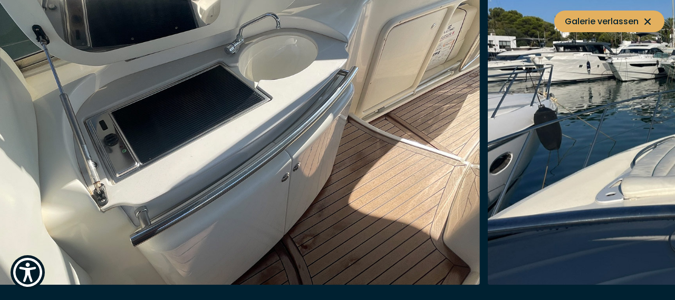
click at [146, 172] on img "button" at bounding box center [228, 116] width 503 height 338
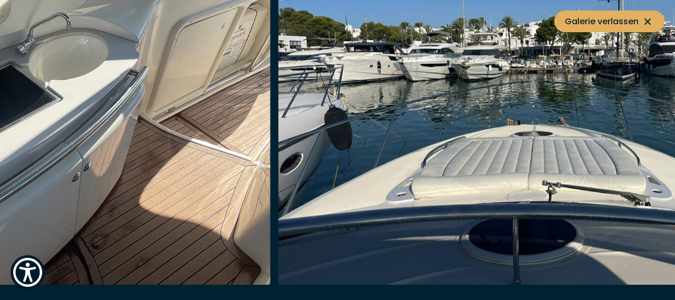
click at [137, 152] on img "button" at bounding box center [19, 116] width 503 height 338
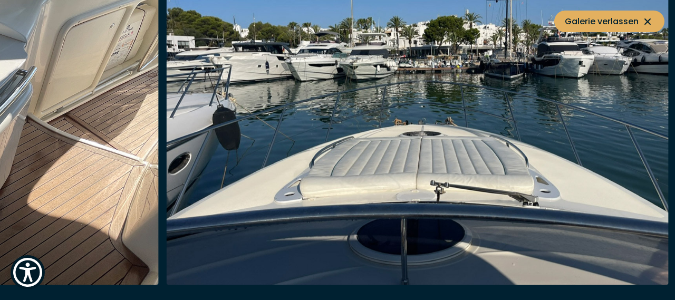
click at [166, 148] on img "button" at bounding box center [417, 116] width 503 height 338
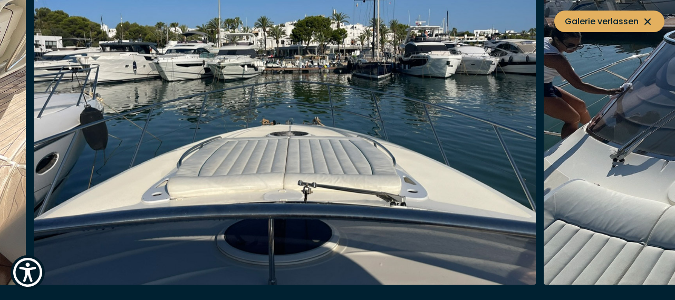
click at [90, 148] on img "button" at bounding box center [285, 116] width 503 height 338
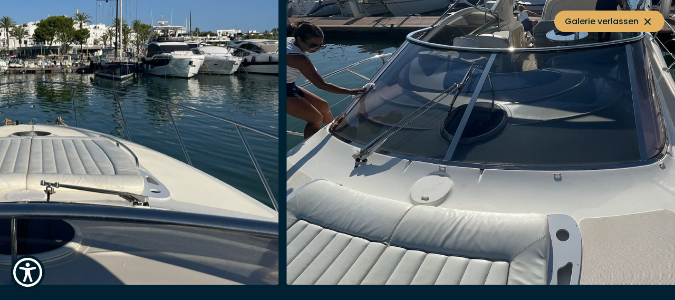
click at [122, 140] on img "button" at bounding box center [27, 116] width 503 height 338
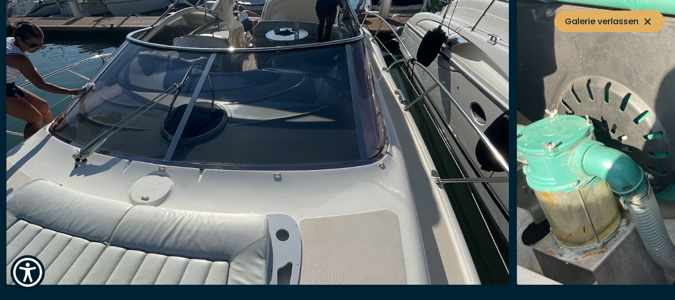
click at [130, 143] on img "button" at bounding box center [257, 116] width 503 height 338
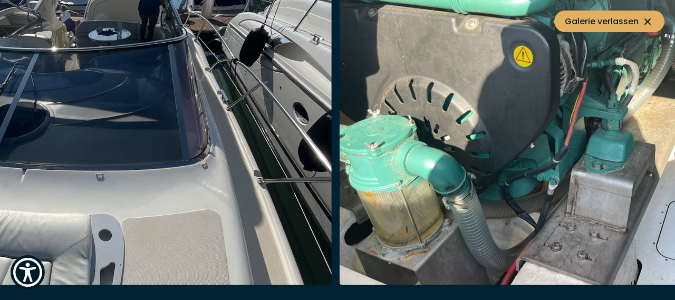
click at [194, 150] on img "button" at bounding box center [80, 116] width 503 height 338
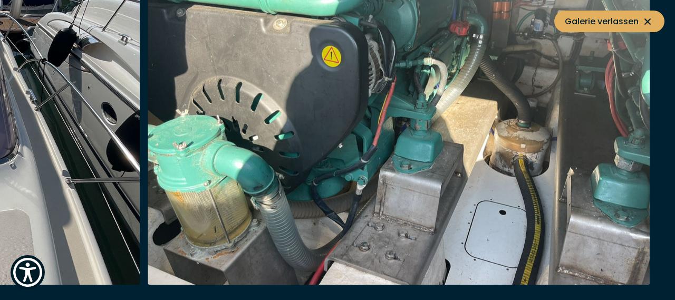
click at [256, 171] on img "button" at bounding box center [399, 116] width 503 height 338
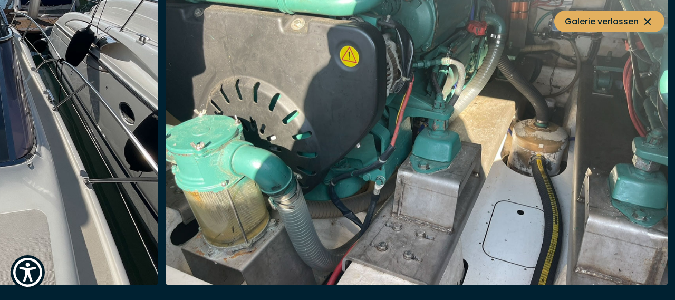
click at [666, 59] on div at bounding box center [421, 116] width 511 height 338
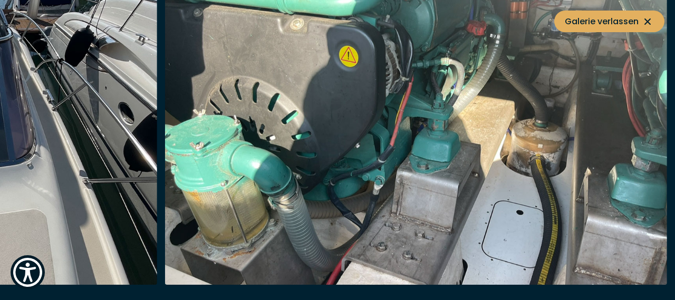
click at [663, 85] on img "button" at bounding box center [416, 116] width 503 height 338
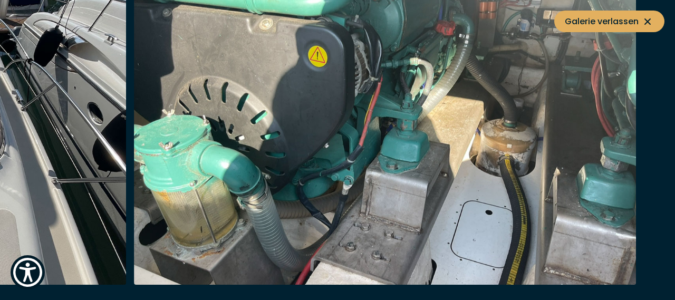
click at [608, 80] on img "button" at bounding box center [385, 116] width 503 height 338
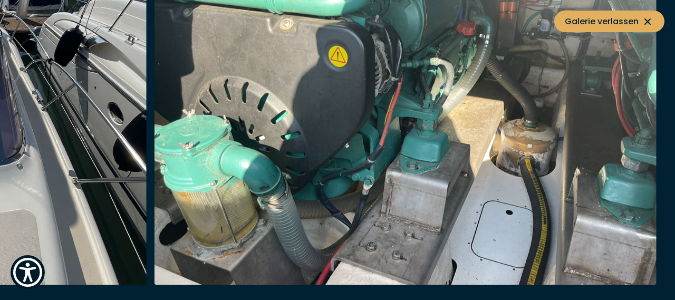
click at [588, 78] on img "button" at bounding box center [405, 116] width 503 height 338
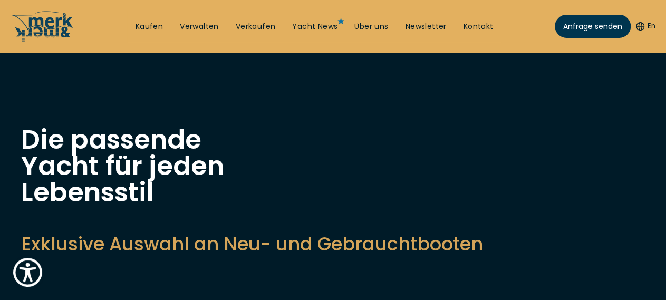
drag, startPoint x: 644, startPoint y: 31, endPoint x: 648, endPoint y: 52, distance: 20.9
click at [647, 52] on nav "Kaufen Verwalten Verkaufen Yacht News Über uns Newsletter Kontakt Senden Sie un…" at bounding box center [333, 26] width 666 height 53
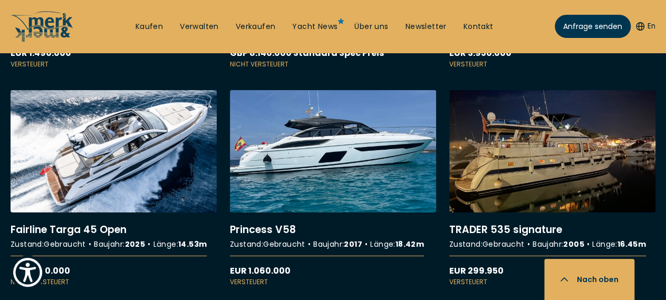
scroll to position [1559, 0]
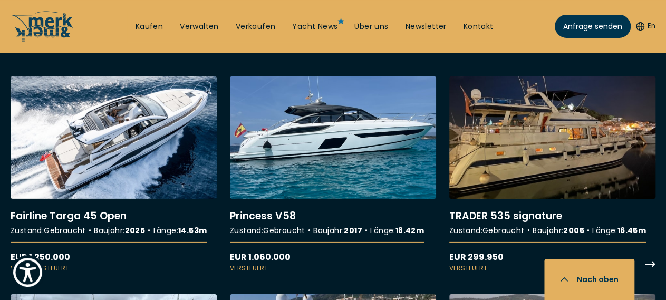
click at [534, 138] on link "More details about TRADER 535 signature" at bounding box center [553, 175] width 206 height 197
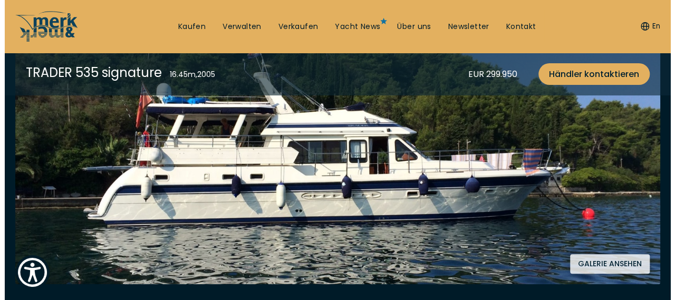
scroll to position [224, 0]
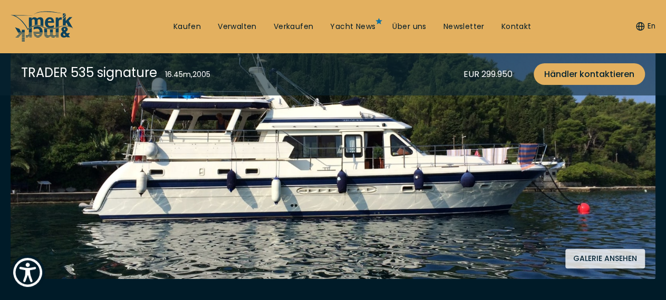
click at [602, 259] on button "Galerie ansehen" at bounding box center [606, 259] width 80 height 20
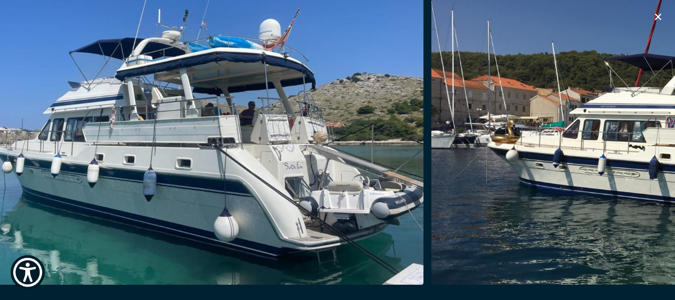
click at [549, 209] on img "button" at bounding box center [683, 116] width 503 height 338
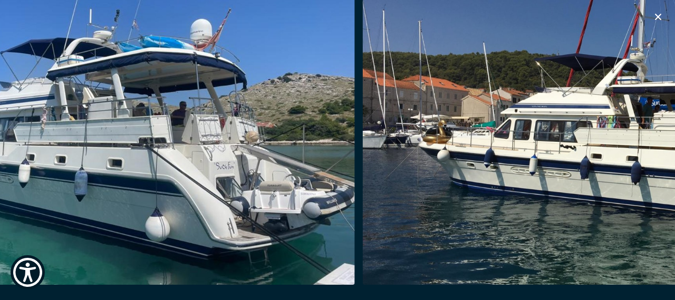
click at [498, 200] on img "button" at bounding box center [613, 116] width 503 height 338
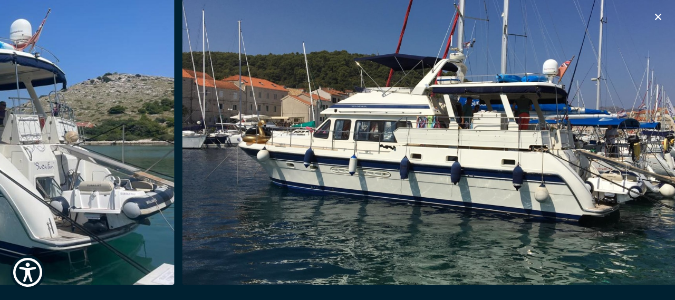
click at [517, 197] on img "button" at bounding box center [433, 116] width 503 height 338
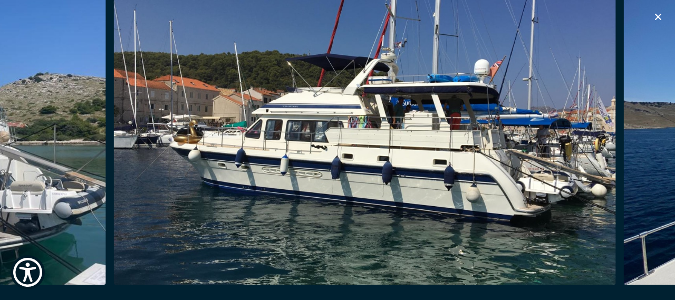
click at [462, 184] on img "button" at bounding box center [364, 116] width 503 height 338
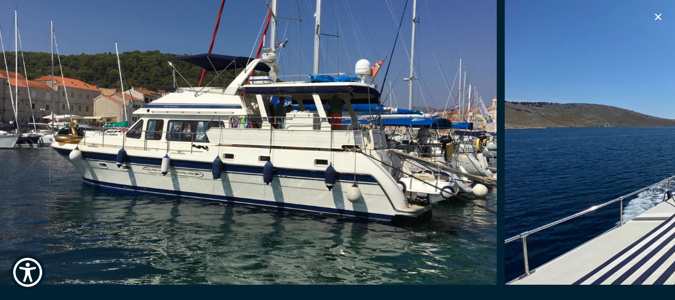
click at [404, 179] on img "button" at bounding box center [246, 116] width 503 height 338
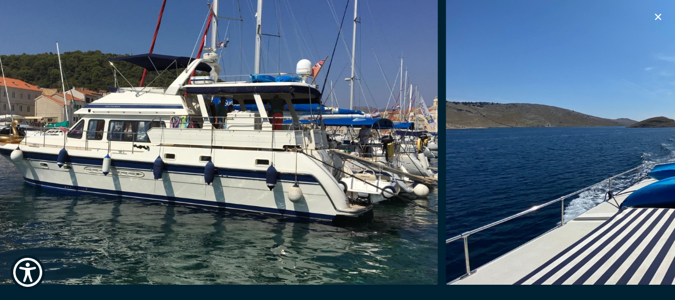
click at [376, 185] on div at bounding box center [191, 116] width 511 height 338
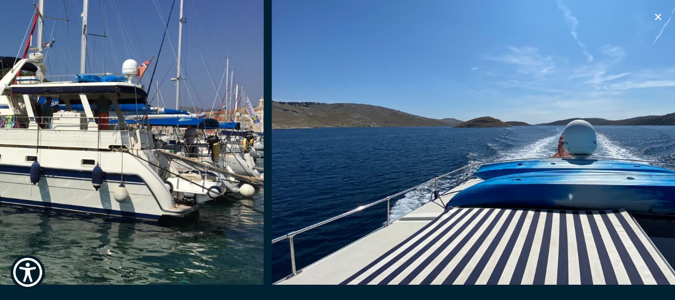
click at [433, 183] on img "button" at bounding box center [523, 116] width 503 height 338
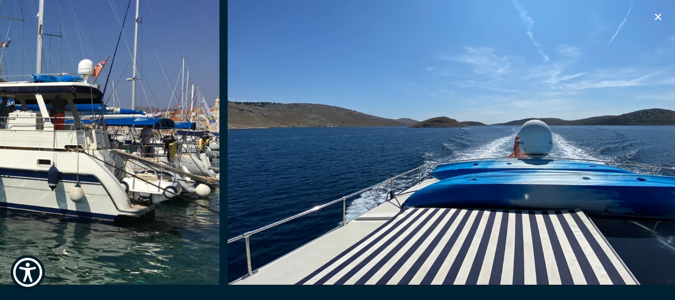
click at [414, 183] on img "button" at bounding box center [479, 116] width 503 height 338
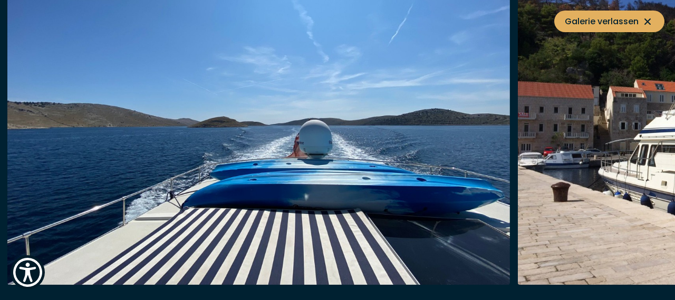
click at [379, 192] on img "button" at bounding box center [258, 116] width 503 height 338
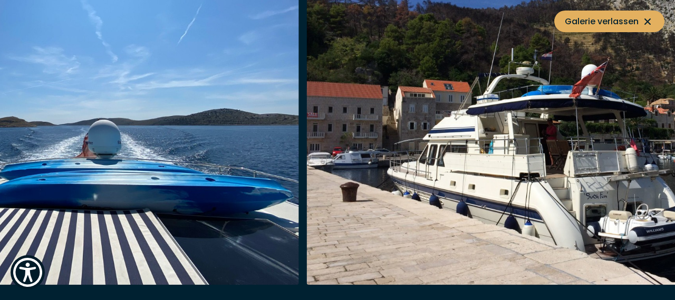
click at [474, 182] on img "button" at bounding box center [558, 116] width 503 height 338
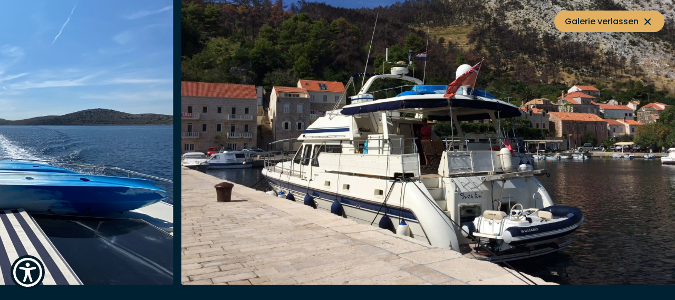
click at [521, 169] on img "button" at bounding box center [432, 116] width 503 height 338
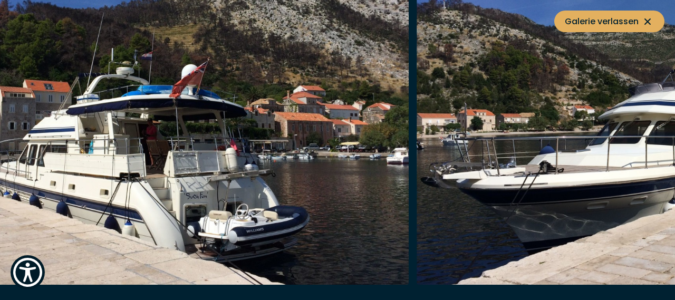
click at [488, 171] on img "button" at bounding box center [668, 116] width 503 height 338
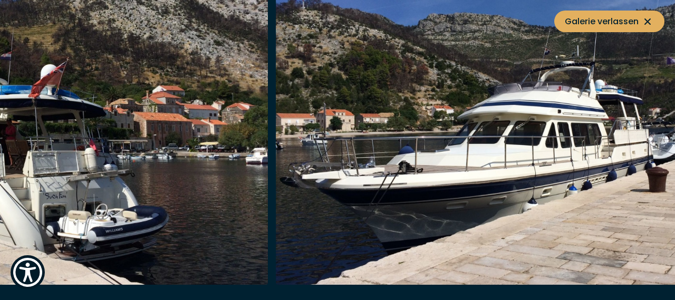
click at [490, 167] on img "button" at bounding box center [527, 116] width 503 height 338
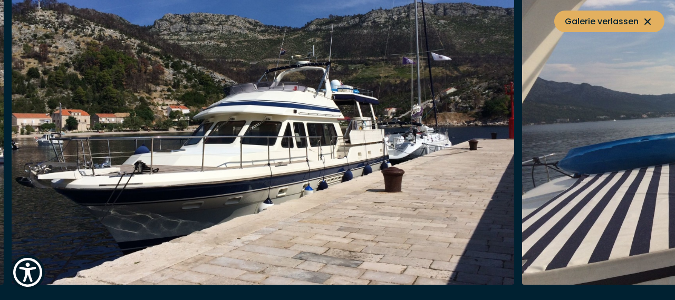
click at [427, 163] on img "button" at bounding box center [263, 116] width 503 height 338
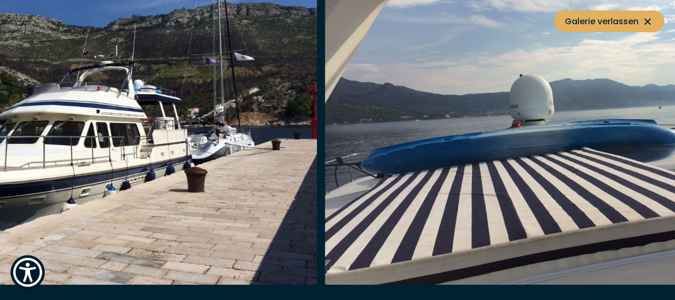
click at [422, 158] on img "button" at bounding box center [576, 116] width 503 height 338
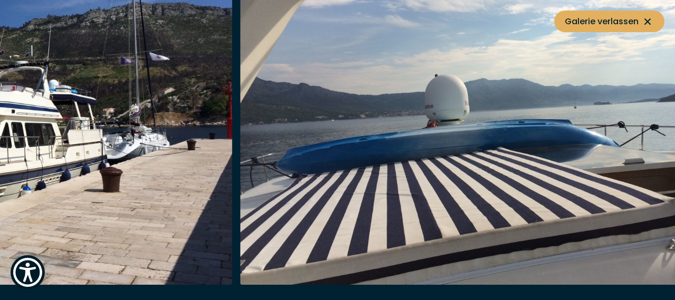
click at [356, 175] on img "button" at bounding box center [491, 116] width 503 height 338
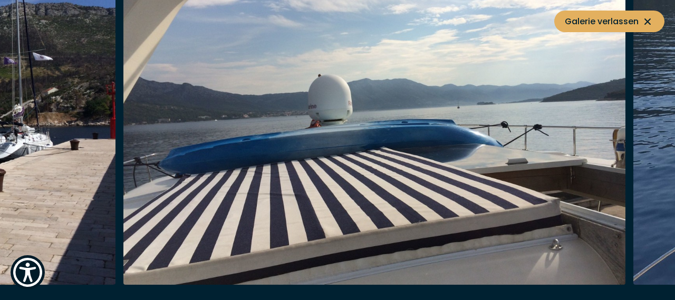
click at [365, 168] on img "button" at bounding box center [374, 116] width 503 height 338
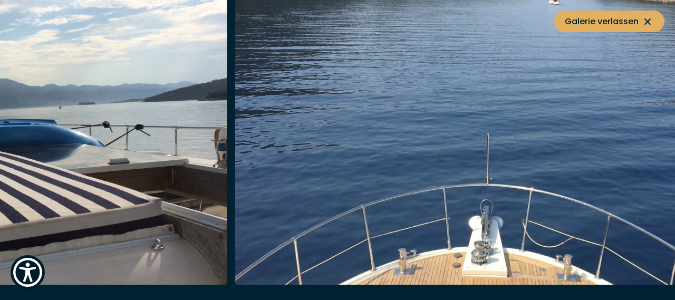
click at [354, 166] on img "button" at bounding box center [486, 116] width 503 height 338
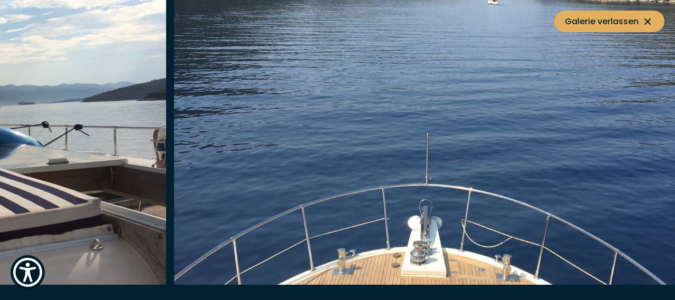
click at [345, 160] on img "button" at bounding box center [425, 116] width 503 height 338
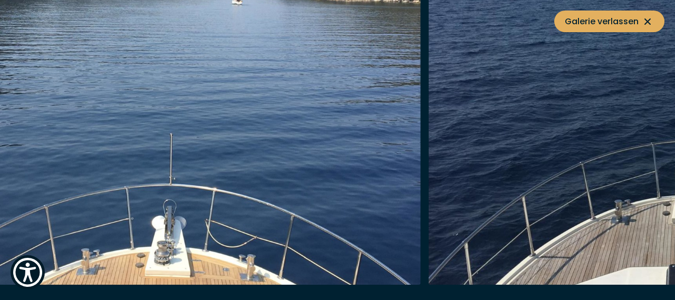
click at [459, 145] on img "button" at bounding box center [679, 116] width 503 height 338
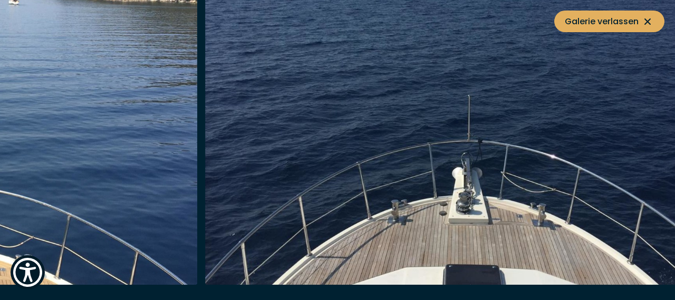
click at [473, 138] on img "button" at bounding box center [456, 116] width 503 height 338
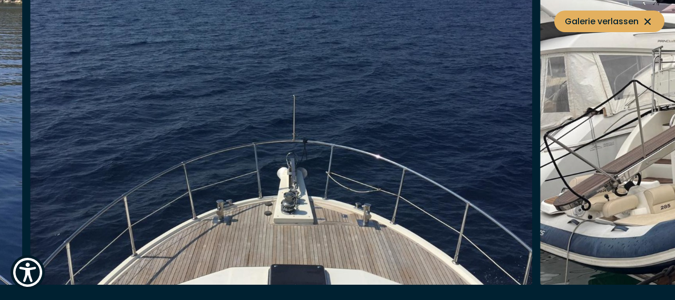
click at [455, 151] on div at bounding box center [285, 116] width 511 height 338
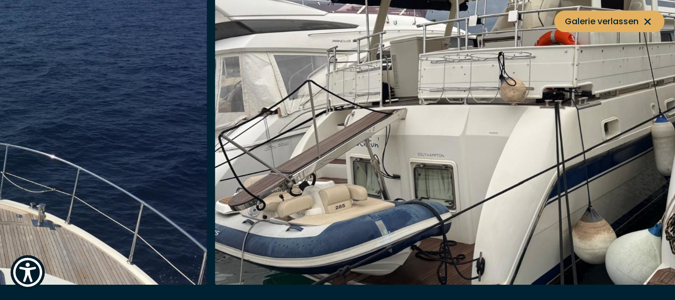
click at [462, 144] on img "button" at bounding box center [466, 116] width 503 height 338
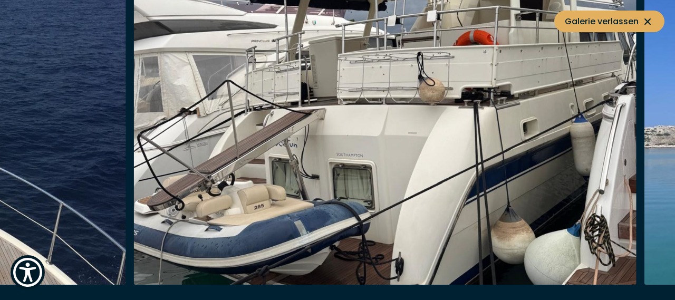
click at [451, 139] on img "button" at bounding box center [385, 116] width 503 height 338
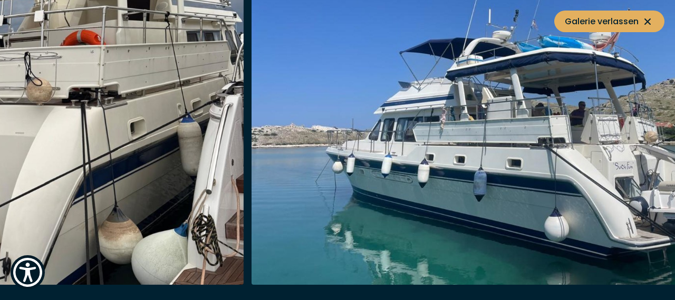
click at [458, 145] on img "button" at bounding box center [503, 116] width 503 height 338
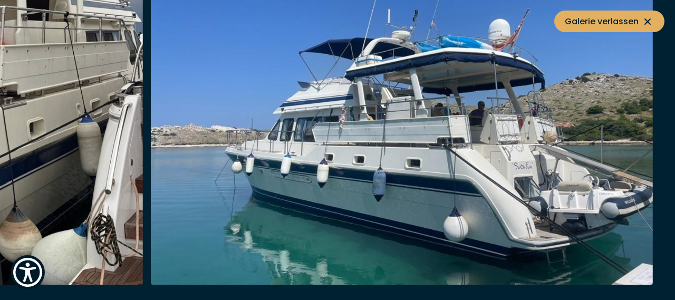
click at [414, 147] on img "button" at bounding box center [402, 116] width 503 height 338
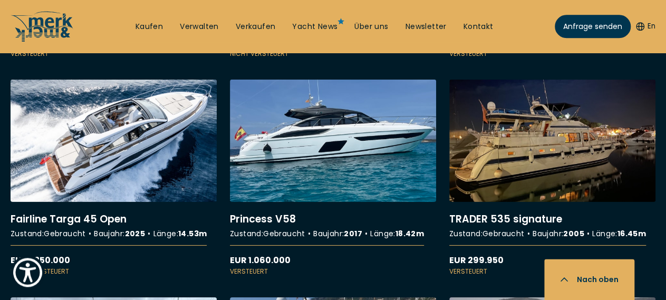
scroll to position [1570, 0]
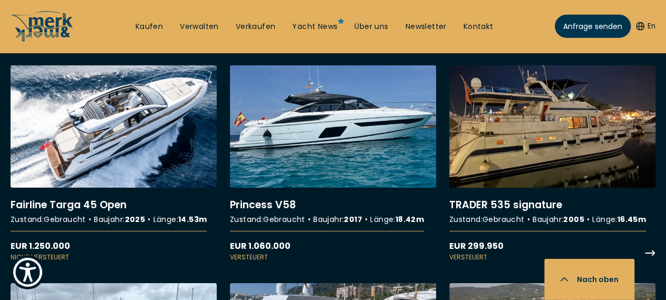
click at [565, 148] on link "More details about TRADER 535 signature" at bounding box center [553, 163] width 206 height 197
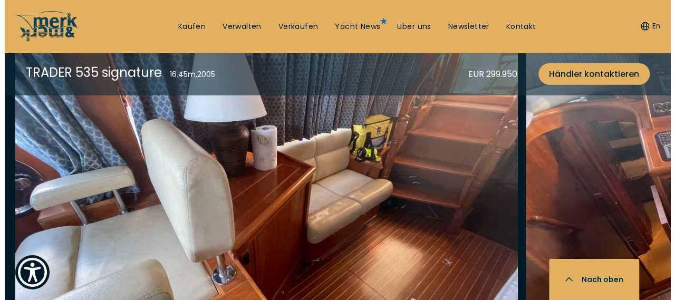
scroll to position [1758, 0]
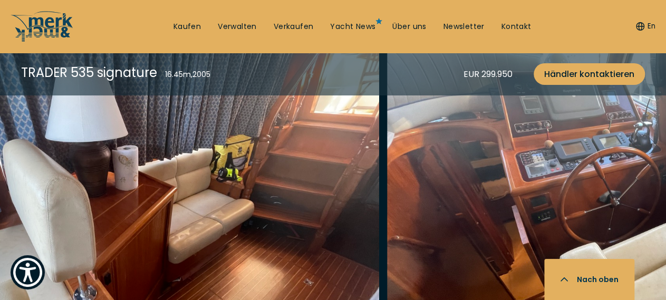
click at [535, 171] on img "button" at bounding box center [638, 212] width 503 height 338
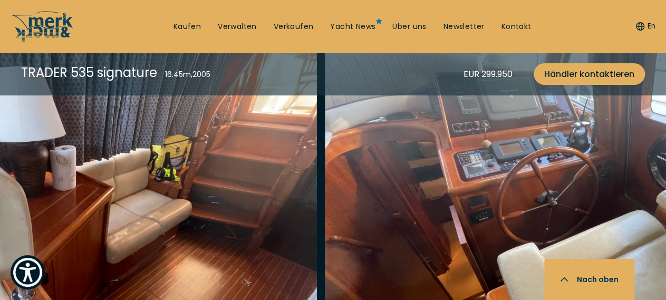
click at [528, 185] on img "button" at bounding box center [575, 212] width 503 height 338
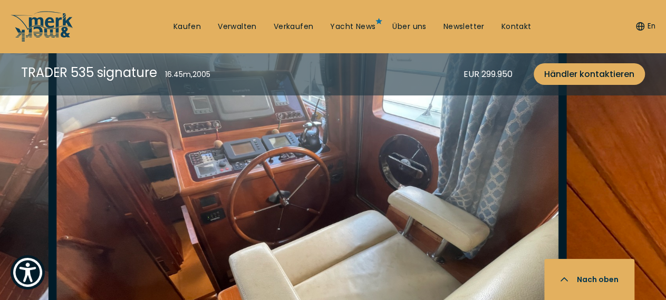
click at [475, 174] on img "button" at bounding box center [307, 212] width 503 height 338
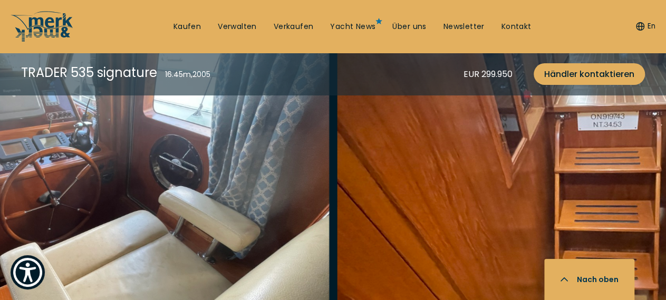
click at [410, 182] on img "button" at bounding box center [588, 212] width 503 height 338
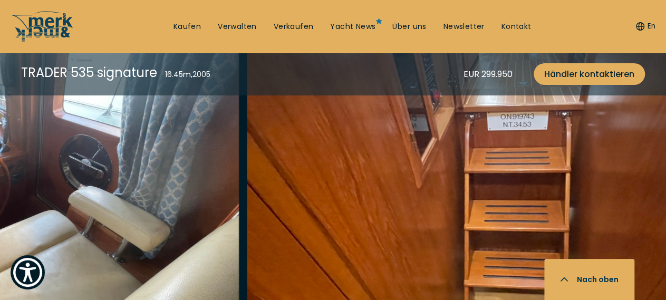
click at [410, 171] on img "button" at bounding box center [498, 212] width 503 height 338
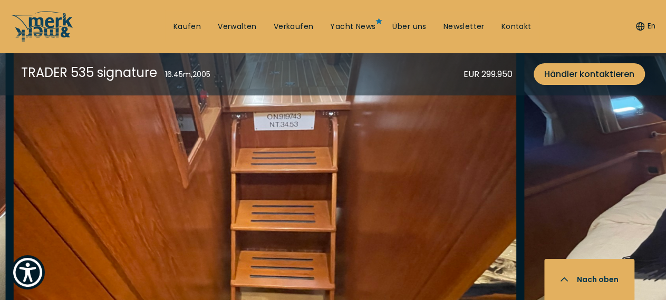
click at [443, 165] on img "button" at bounding box center [265, 212] width 503 height 338
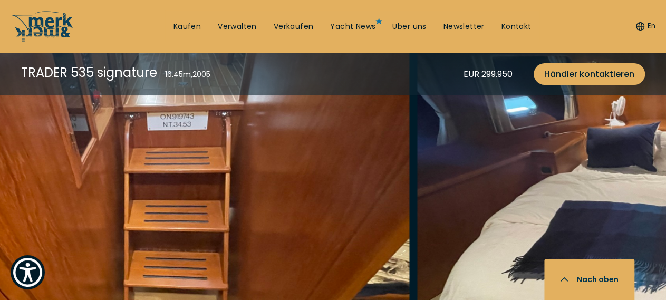
click at [423, 170] on img "button" at bounding box center [668, 212] width 503 height 338
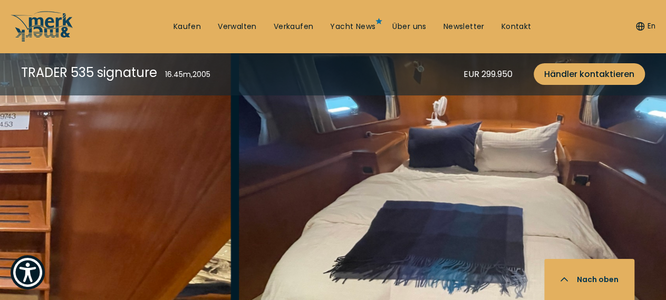
click at [435, 165] on img "button" at bounding box center [490, 212] width 503 height 338
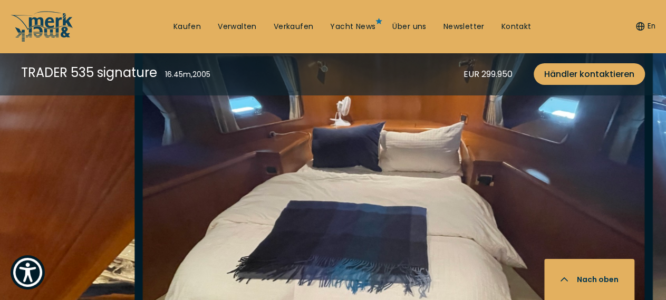
click at [393, 168] on img "button" at bounding box center [393, 212] width 503 height 338
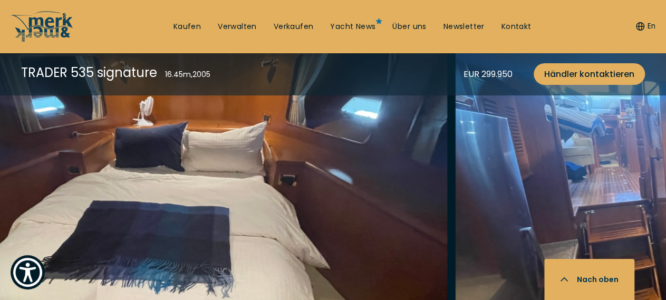
click at [350, 175] on img "button" at bounding box center [196, 212] width 503 height 338
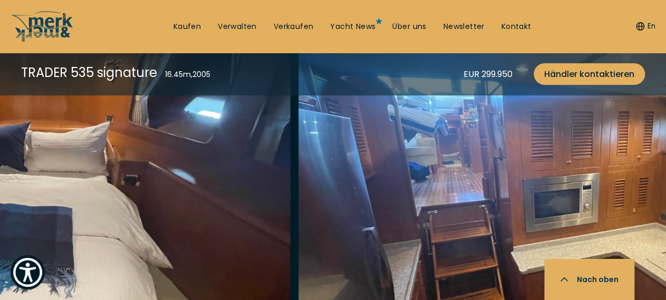
click at [355, 185] on img "button" at bounding box center [550, 212] width 503 height 338
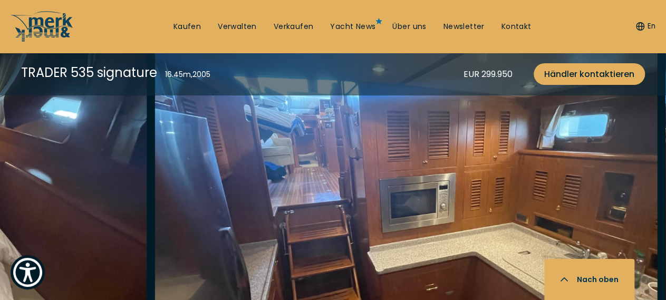
click at [367, 186] on img "button" at bounding box center [406, 212] width 503 height 338
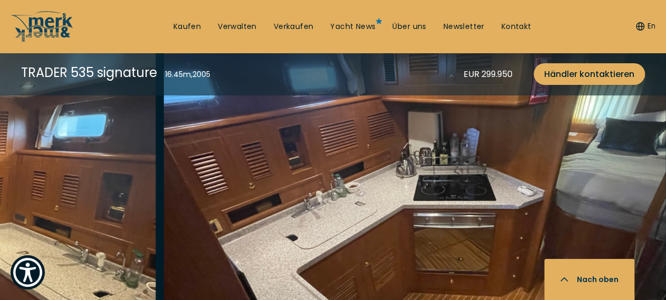
click at [333, 176] on img "button" at bounding box center [415, 212] width 503 height 338
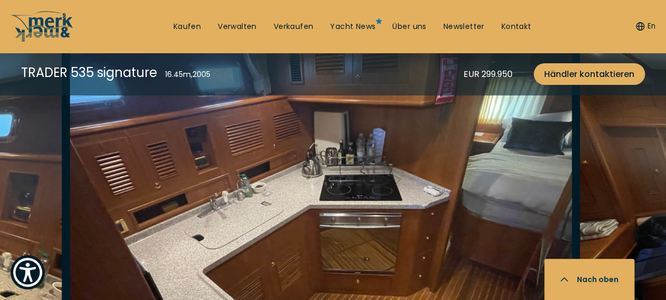
click at [335, 175] on img "button" at bounding box center [321, 212] width 503 height 338
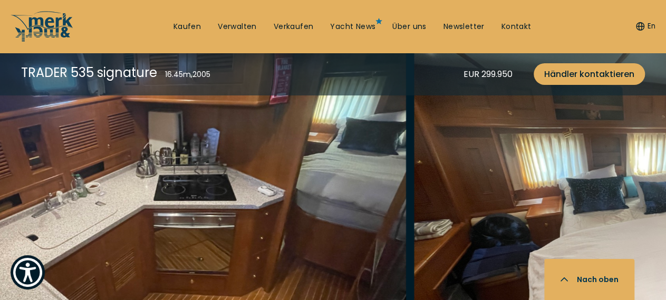
click at [331, 181] on img "button" at bounding box center [155, 212] width 503 height 338
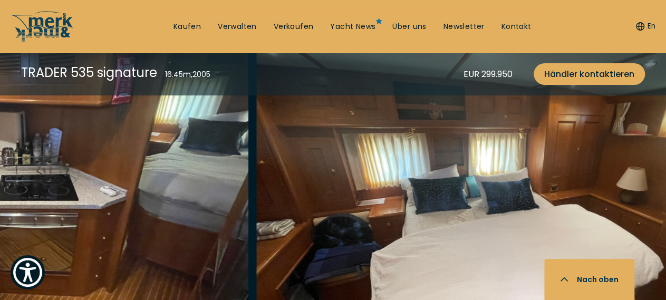
click at [297, 193] on img "button" at bounding box center [507, 212] width 503 height 338
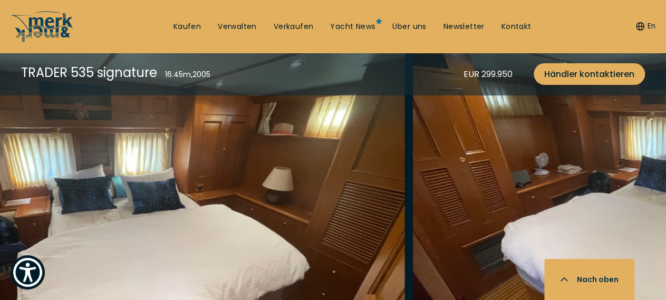
click at [351, 201] on img "button" at bounding box center [153, 212] width 503 height 338
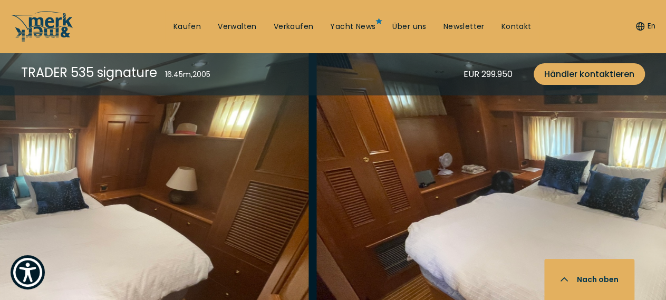
click at [423, 199] on img "button" at bounding box center [568, 212] width 503 height 338
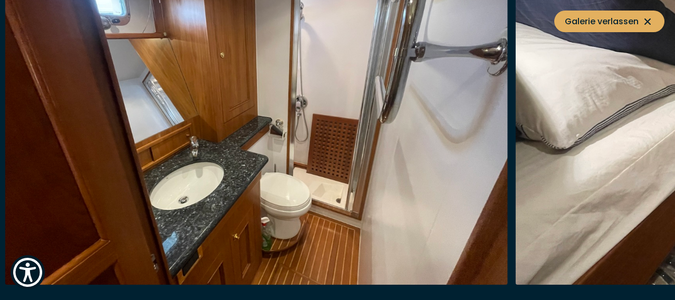
click at [451, 175] on img "button" at bounding box center [256, 116] width 503 height 338
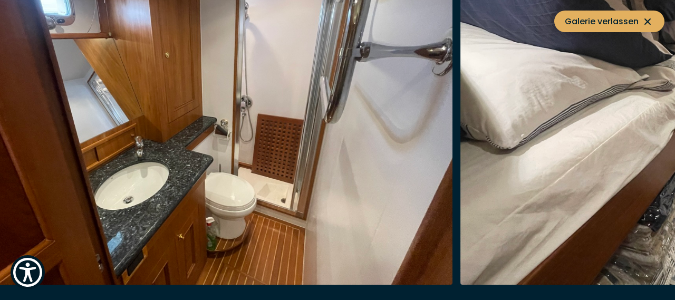
click at [384, 170] on img "button" at bounding box center [201, 116] width 503 height 338
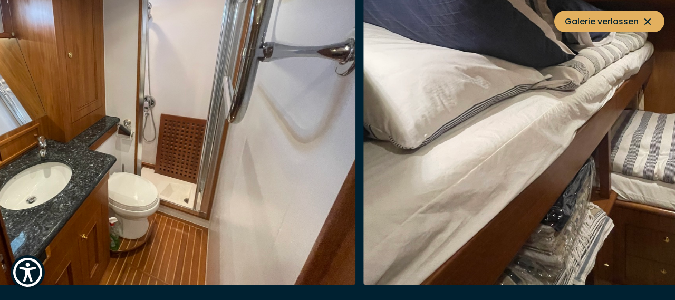
click at [306, 163] on div at bounding box center [108, 116] width 511 height 338
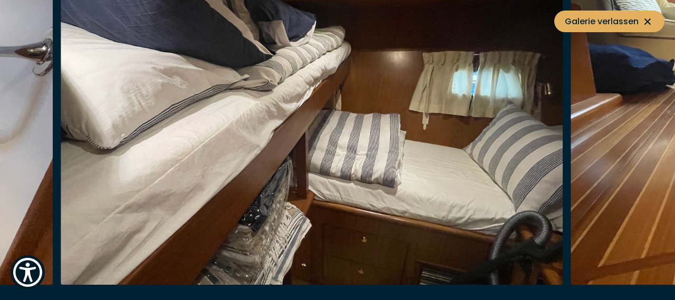
click at [294, 152] on img "button" at bounding box center [312, 116] width 503 height 338
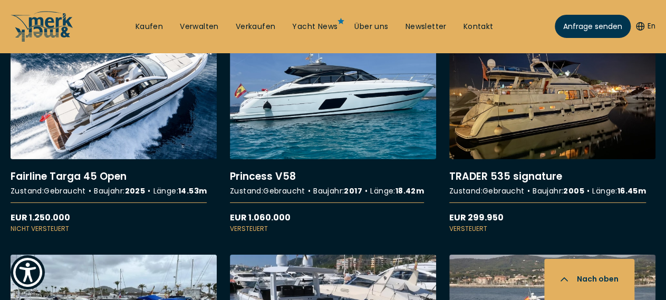
scroll to position [1557, 0]
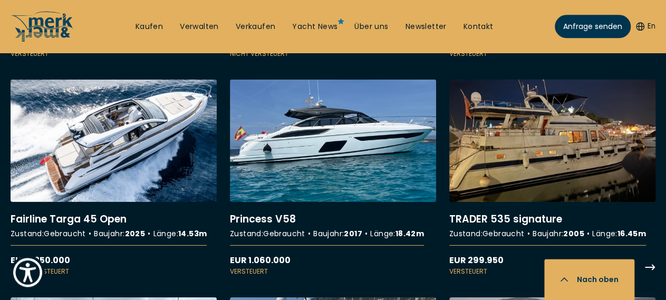
click at [569, 110] on link "More details about TRADER 535 signature" at bounding box center [553, 177] width 206 height 197
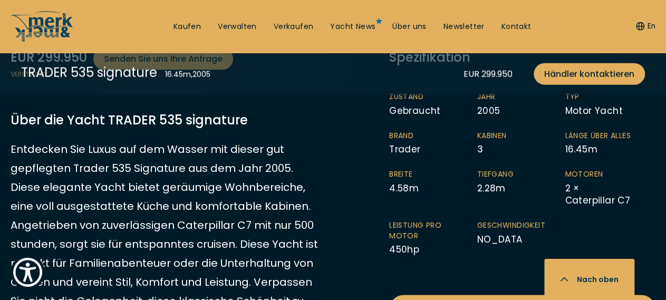
scroll to position [514, 0]
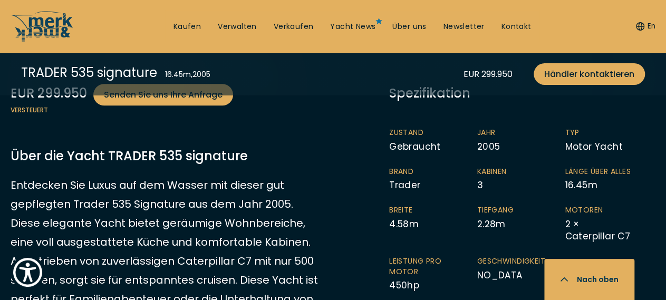
scroll to position [1557, 0]
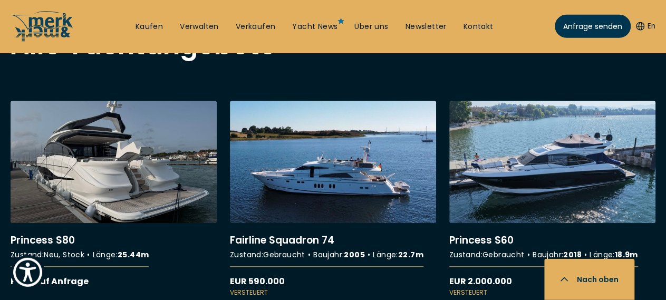
scroll to position [421, 0]
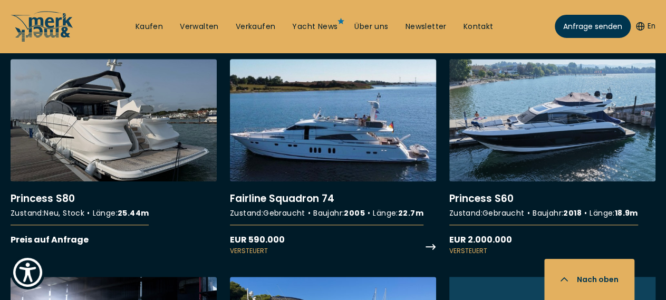
click at [334, 182] on link "More details about Fairline Squadron 74" at bounding box center [333, 157] width 206 height 197
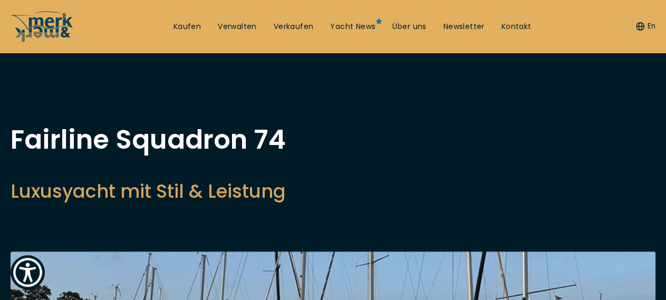
drag, startPoint x: 672, startPoint y: 8, endPoint x: 675, endPoint y: 18, distance: 10.9
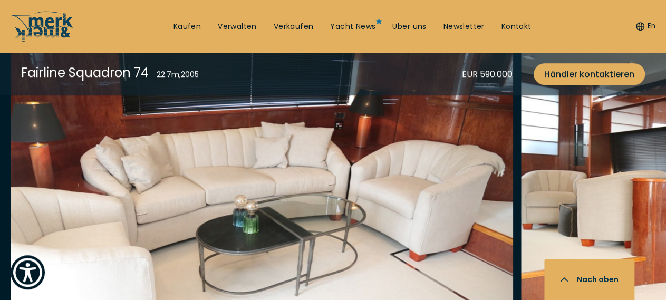
scroll to position [1973, 0]
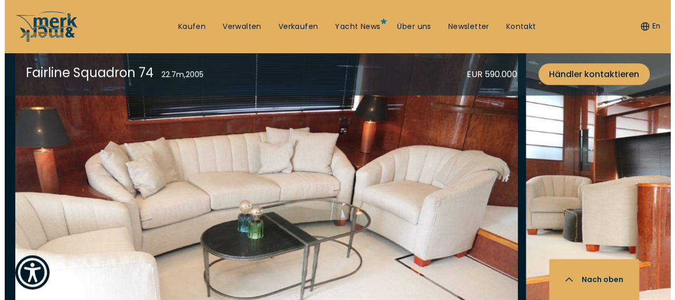
scroll to position [1958, 0]
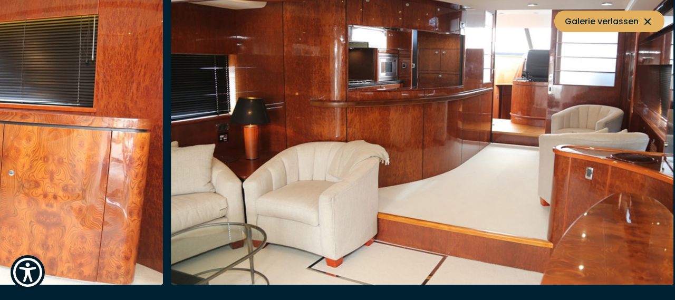
click at [503, 147] on img "button" at bounding box center [422, 116] width 503 height 338
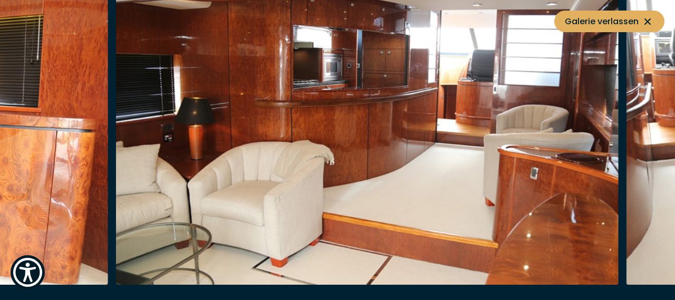
click at [497, 147] on img "button" at bounding box center [367, 116] width 503 height 338
